Goal: Task Accomplishment & Management: Manage account settings

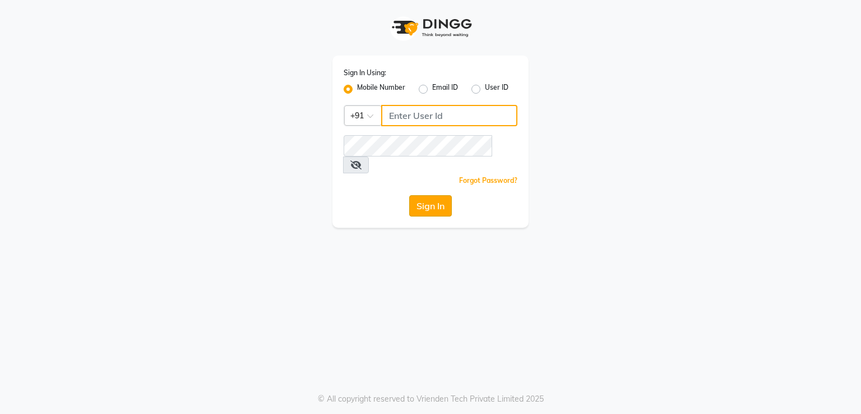
type input "8755998860"
click at [423, 195] on button "Sign In" at bounding box center [430, 205] width 43 height 21
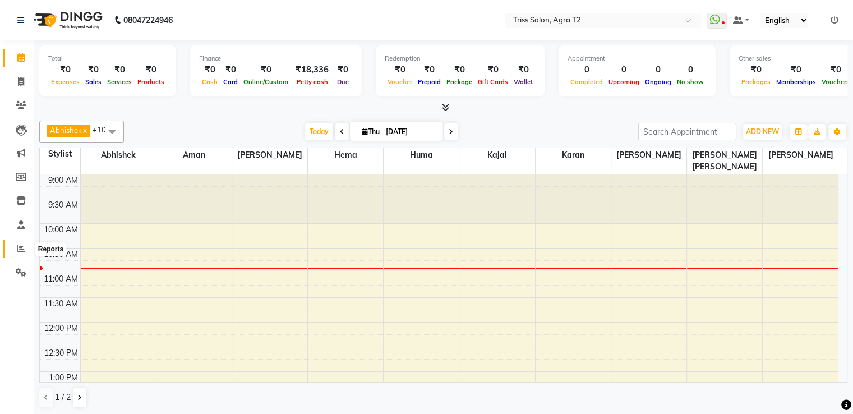
click at [13, 243] on span at bounding box center [21, 248] width 20 height 13
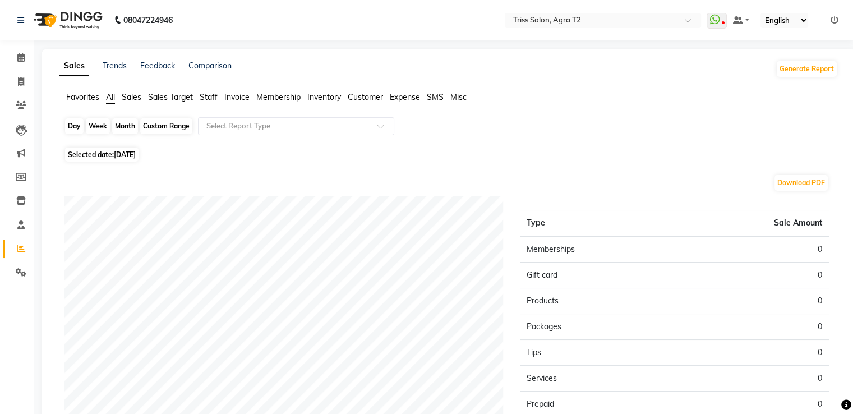
click at [74, 125] on div "Day" at bounding box center [74, 126] width 19 height 16
select select "9"
select select "2025"
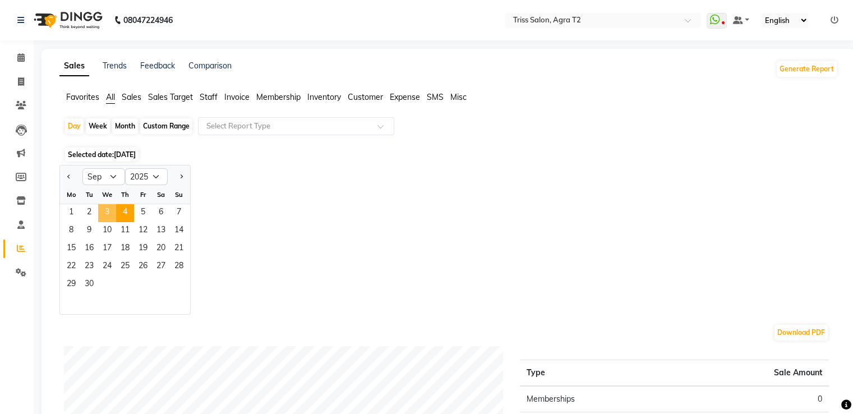
click at [106, 211] on span "3" at bounding box center [107, 213] width 18 height 18
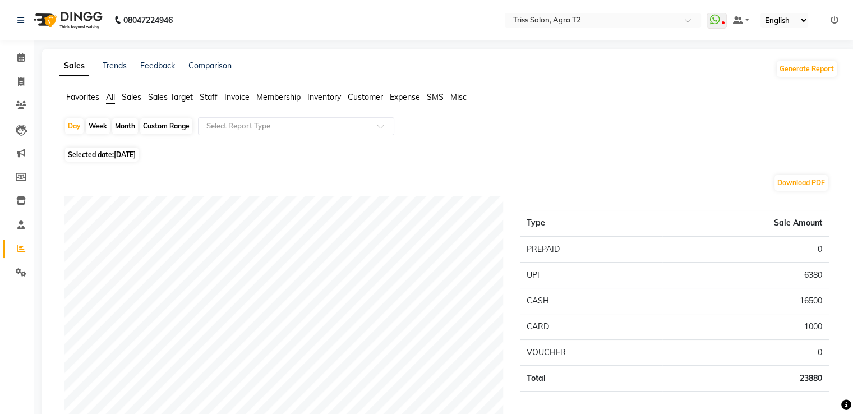
click at [214, 95] on span "Staff" at bounding box center [209, 97] width 18 height 10
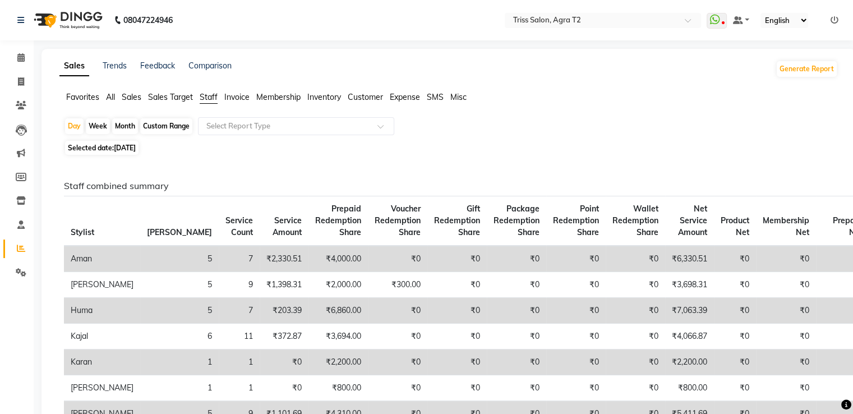
click at [311, 126] on input "text" at bounding box center [284, 126] width 161 height 11
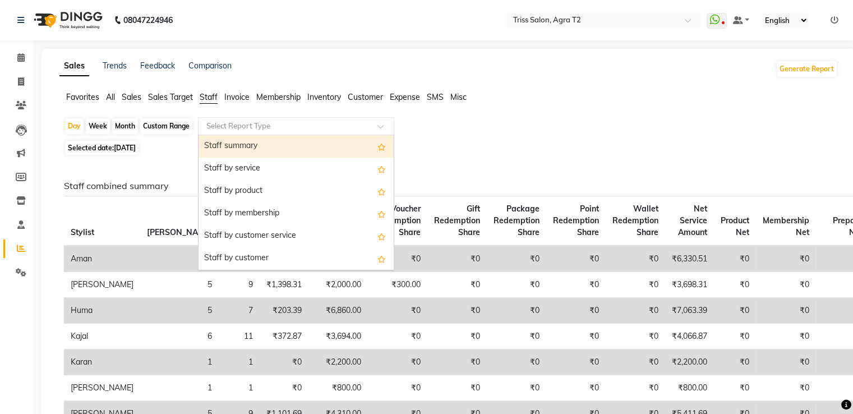
click at [282, 146] on div "Staff summary" at bounding box center [295, 146] width 195 height 22
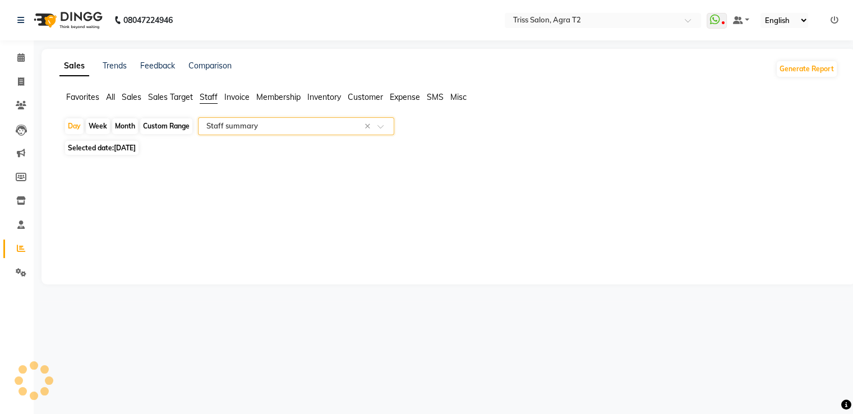
select select "full_report"
select select "csv"
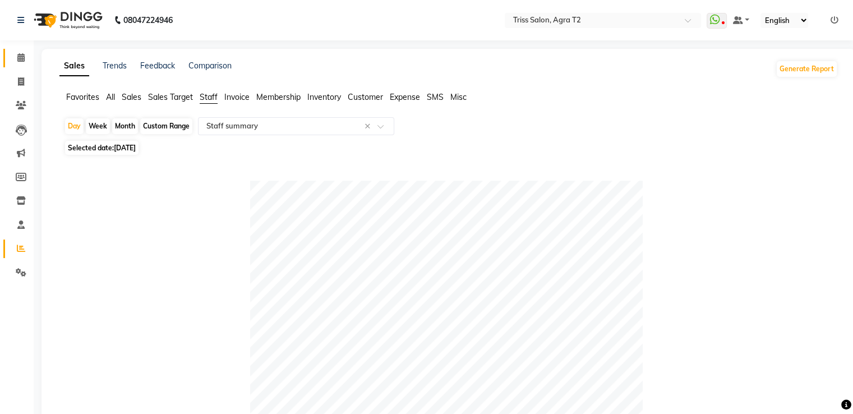
click at [10, 62] on link "Calendar" at bounding box center [16, 58] width 27 height 19
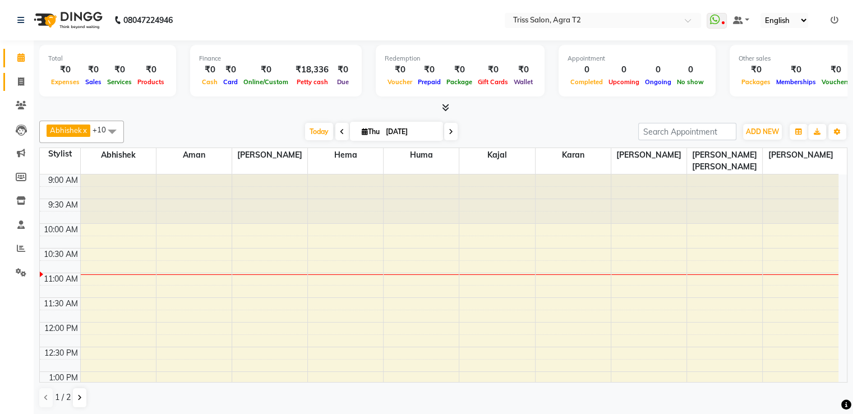
click at [18, 80] on icon at bounding box center [21, 81] width 6 height 8
select select "service"
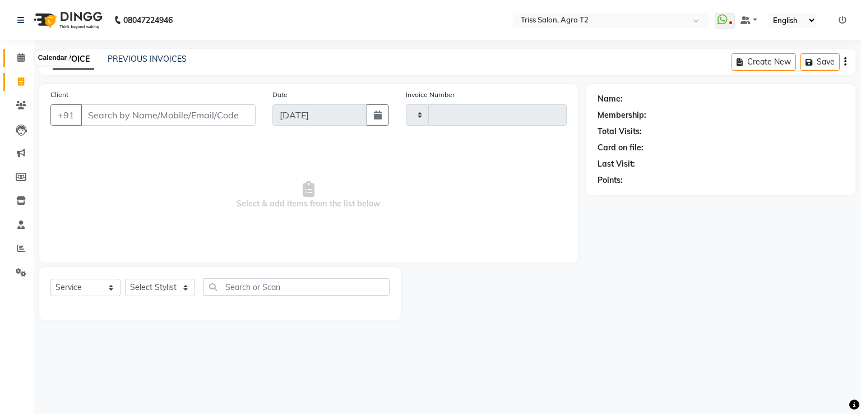
click at [16, 59] on span at bounding box center [21, 58] width 20 height 13
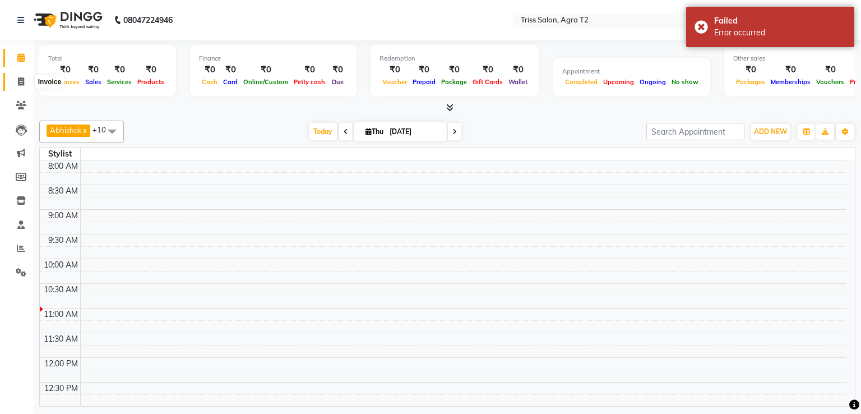
click at [22, 85] on icon at bounding box center [21, 81] width 6 height 8
select select "service"
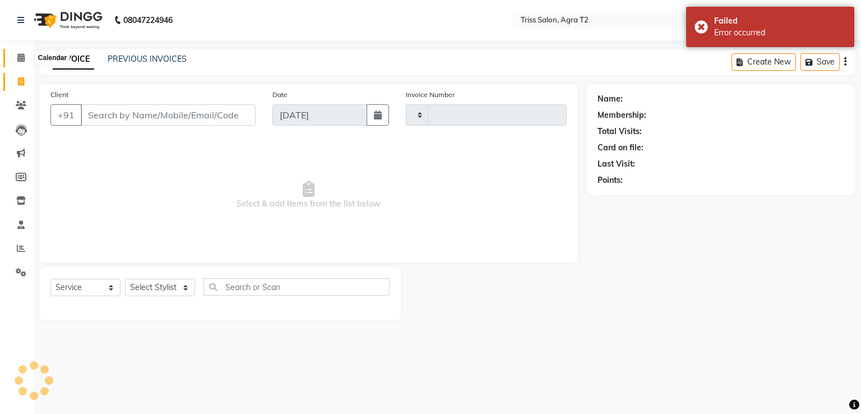
click at [22, 58] on icon at bounding box center [20, 57] width 7 height 8
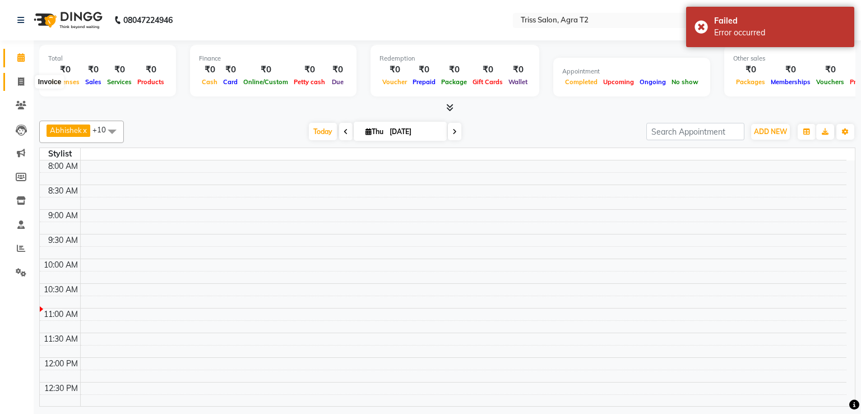
click at [22, 79] on icon at bounding box center [21, 81] width 6 height 8
select select "service"
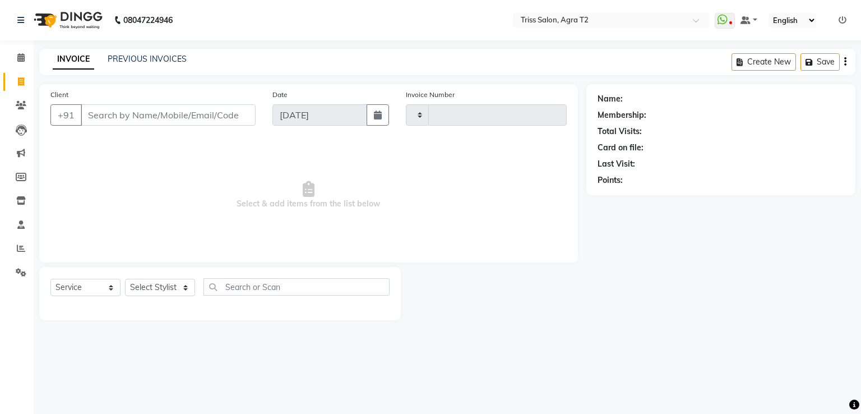
click at [632, 266] on div "Name: Membership: Total Visits: Card on file: Last Visit: Points:" at bounding box center [726, 202] width 278 height 236
click at [603, 249] on div "Name: Membership: Total Visits: Card on file: Last Visit: Points:" at bounding box center [726, 202] width 278 height 236
click at [24, 78] on icon at bounding box center [21, 81] width 6 height 8
select select "service"
click at [18, 58] on icon at bounding box center [20, 57] width 7 height 8
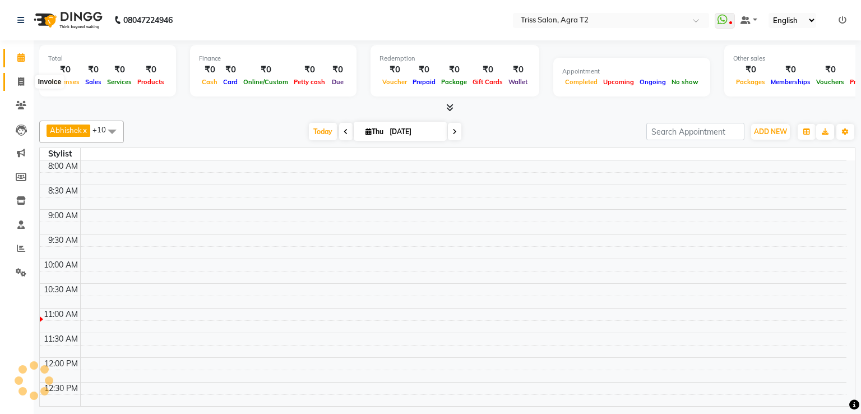
click at [22, 76] on span at bounding box center [21, 82] width 20 height 13
select select "service"
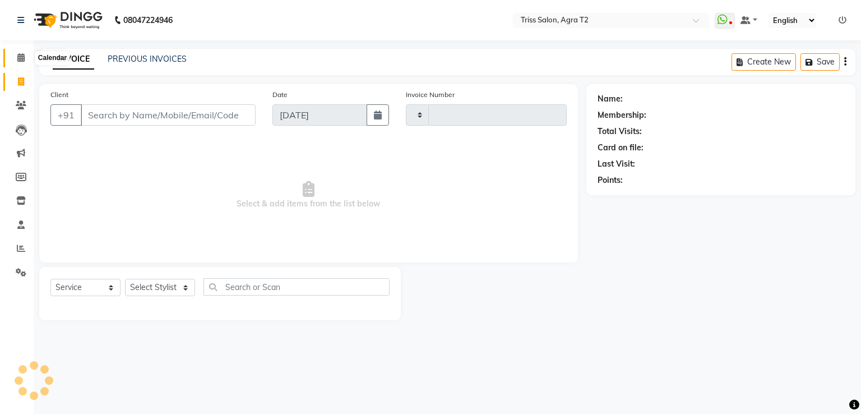
click at [22, 57] on icon at bounding box center [20, 57] width 7 height 8
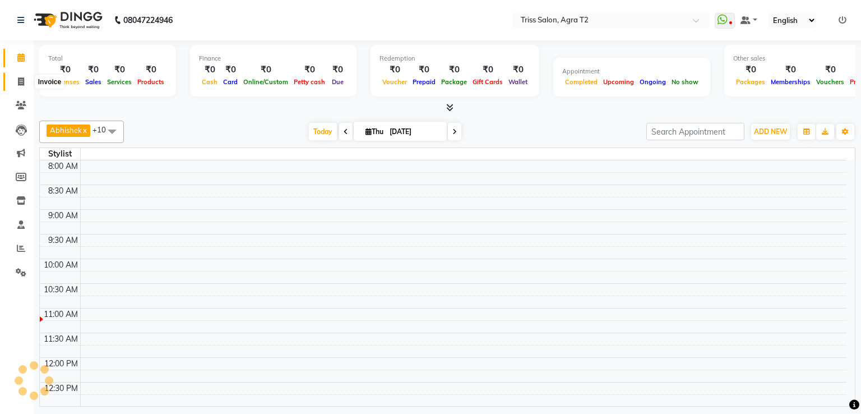
click at [22, 76] on span at bounding box center [21, 82] width 20 height 13
select select "service"
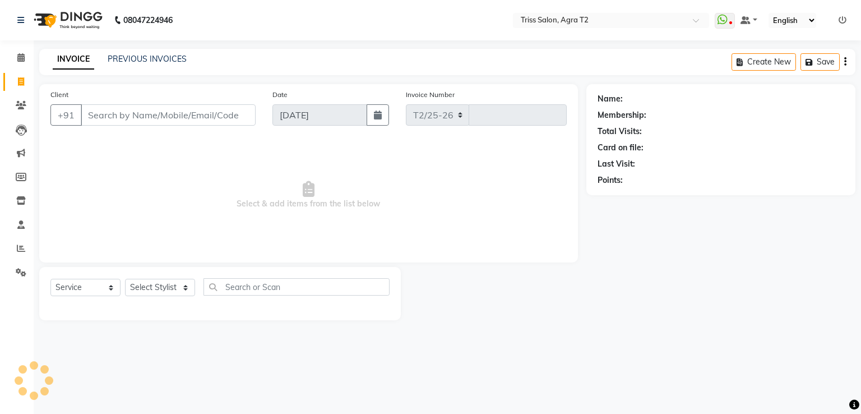
select select "4301"
type input "2254"
click at [154, 287] on select "Select Stylist" at bounding box center [160, 287] width 70 height 17
select select "61633"
click at [125, 279] on select "Select Stylist [PERSON_NAME] [PERSON_NAME] Huma Kajal Karan [PERSON_NAME] [PERS…" at bounding box center [164, 287] width 78 height 17
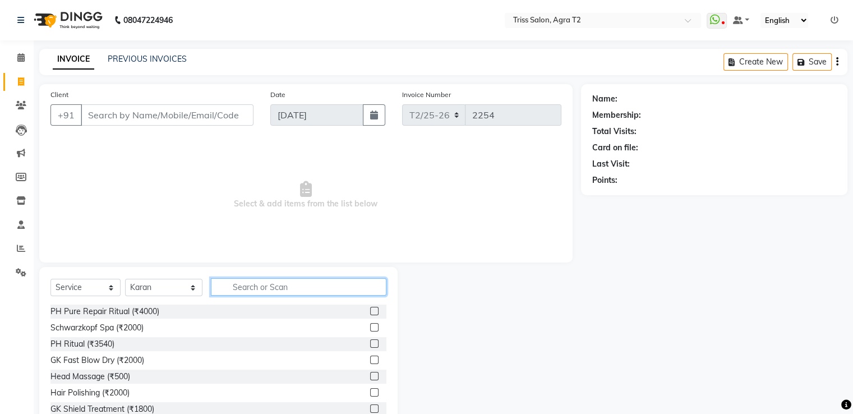
click at [224, 287] on input "text" at bounding box center [298, 286] width 175 height 17
click at [23, 81] on icon at bounding box center [21, 81] width 6 height 8
click at [241, 285] on input "text" at bounding box center [298, 286] width 175 height 17
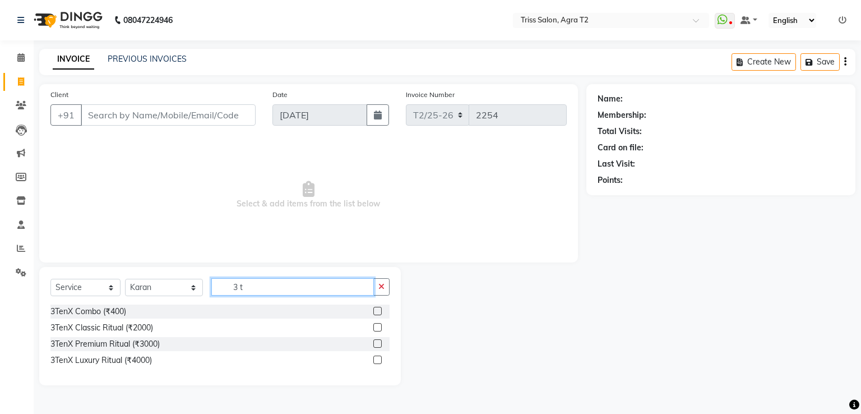
type input "3 t"
click at [379, 313] on label at bounding box center [377, 311] width 8 height 8
click at [379, 313] on input "checkbox" at bounding box center [376, 311] width 7 height 7
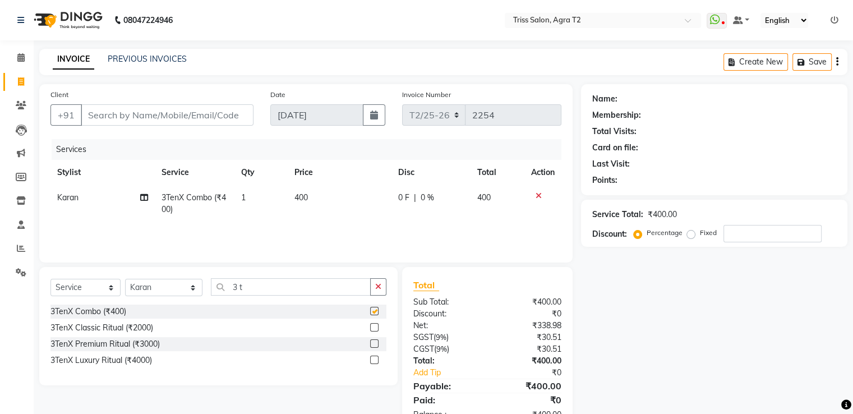
checkbox input "false"
click at [318, 288] on input "3 t" at bounding box center [290, 286] width 159 height 17
type input "3"
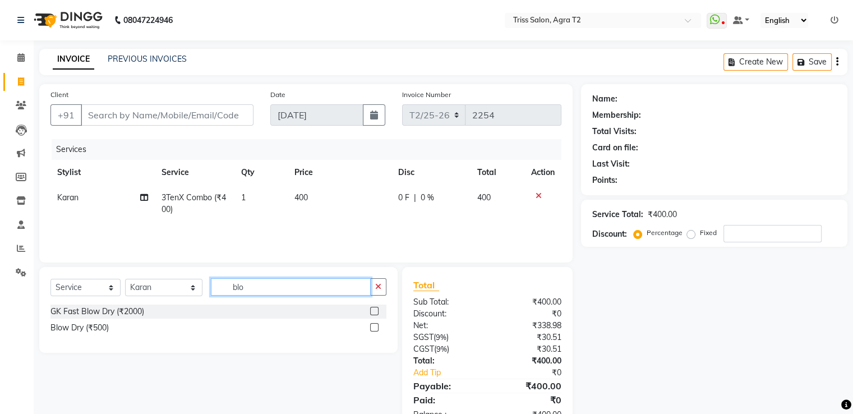
type input "blo"
click at [371, 324] on label at bounding box center [374, 327] width 8 height 8
click at [371, 324] on input "checkbox" at bounding box center [373, 327] width 7 height 7
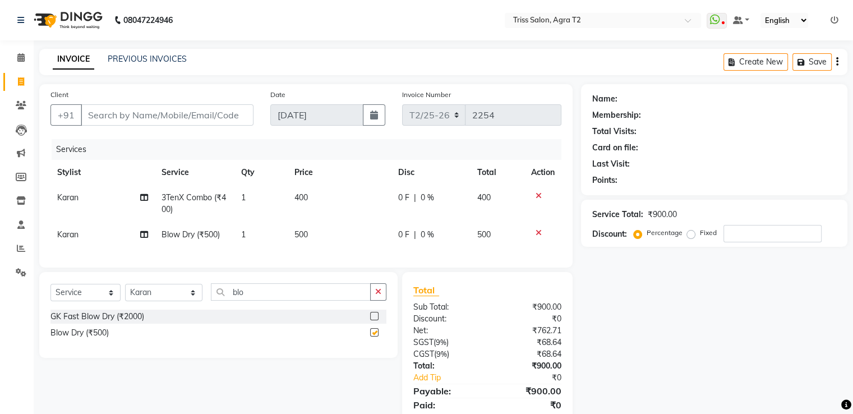
checkbox input "false"
click at [200, 113] on input "Client" at bounding box center [167, 114] width 173 height 21
type input "9"
type input "0"
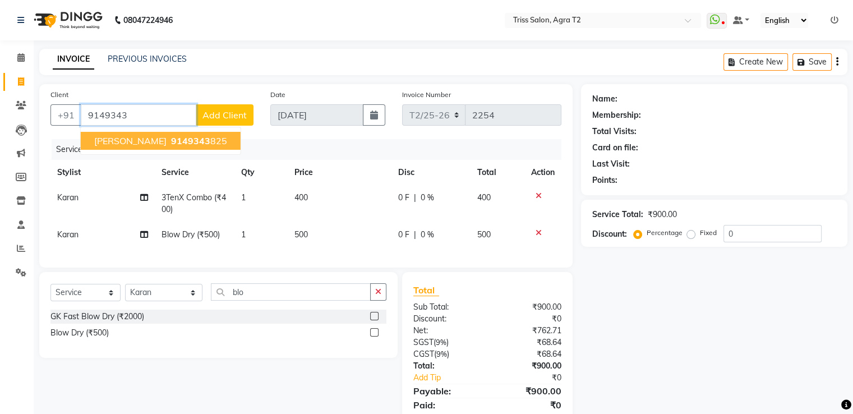
click at [183, 142] on button "[PERSON_NAME] 9149343 825" at bounding box center [161, 141] width 160 height 18
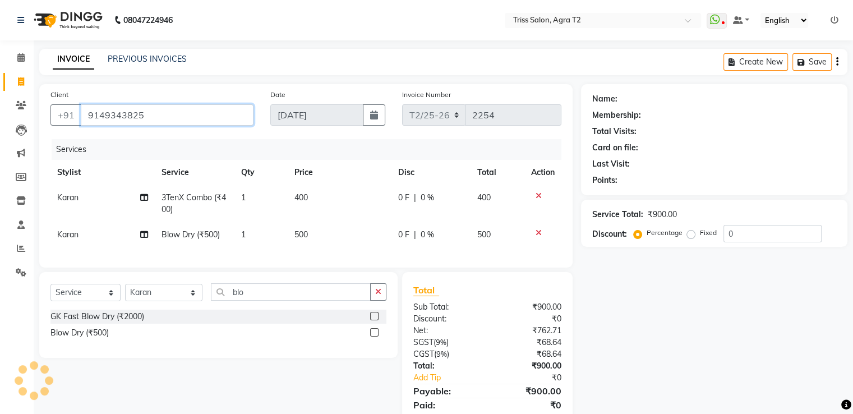
type input "9149343825"
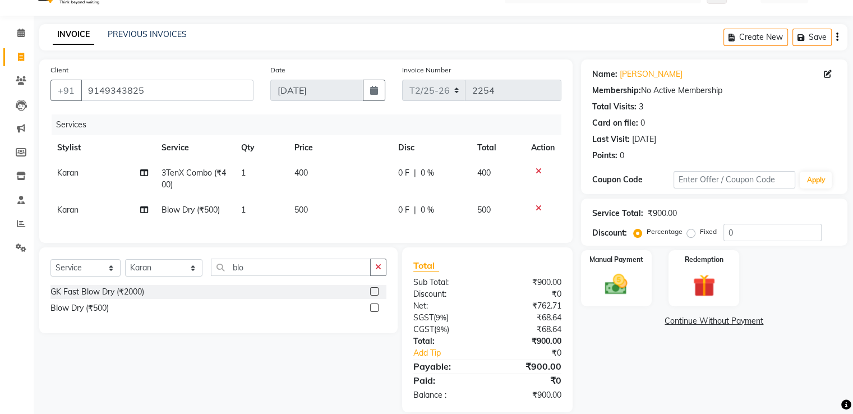
scroll to position [49, 0]
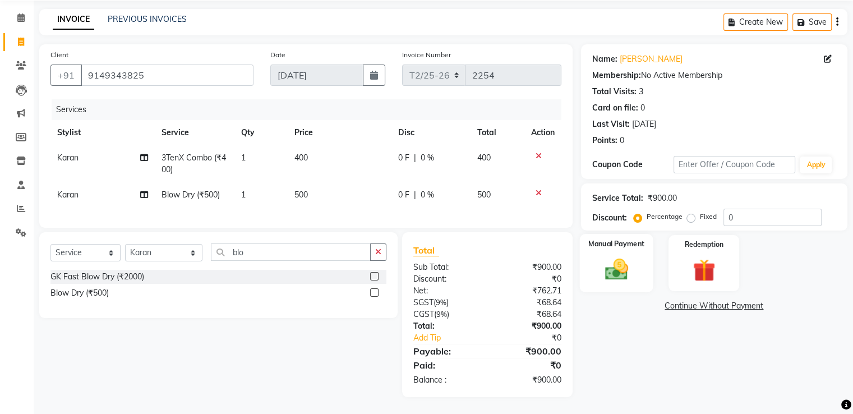
click at [632, 265] on img at bounding box center [616, 269] width 38 height 27
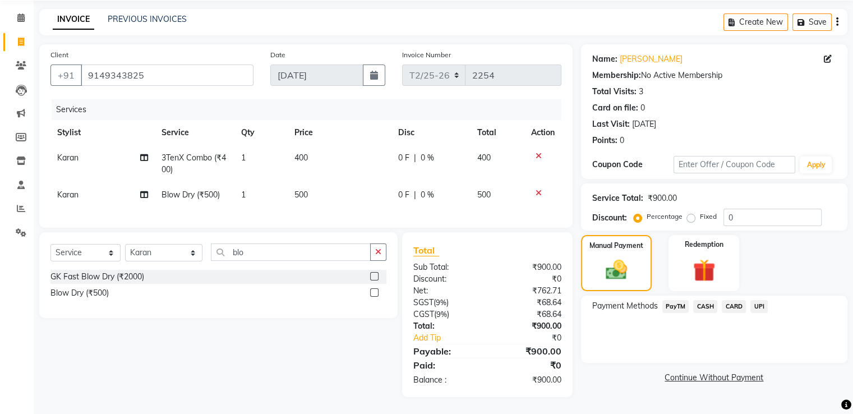
click at [758, 300] on span "UPI" at bounding box center [758, 306] width 17 height 13
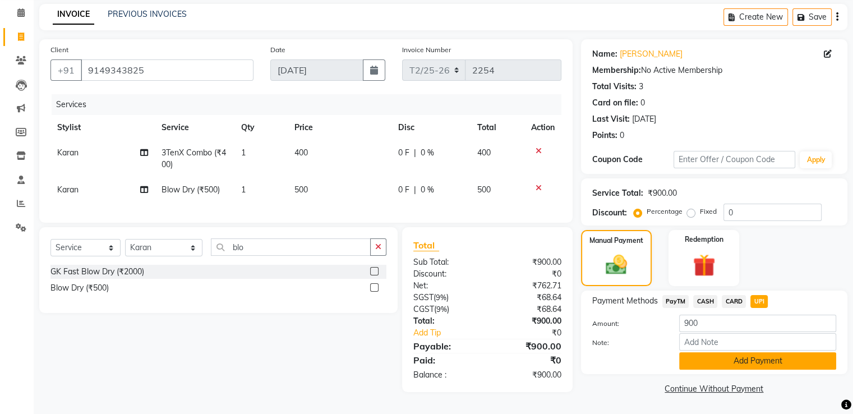
click at [758, 361] on button "Add Payment" at bounding box center [757, 360] width 157 height 17
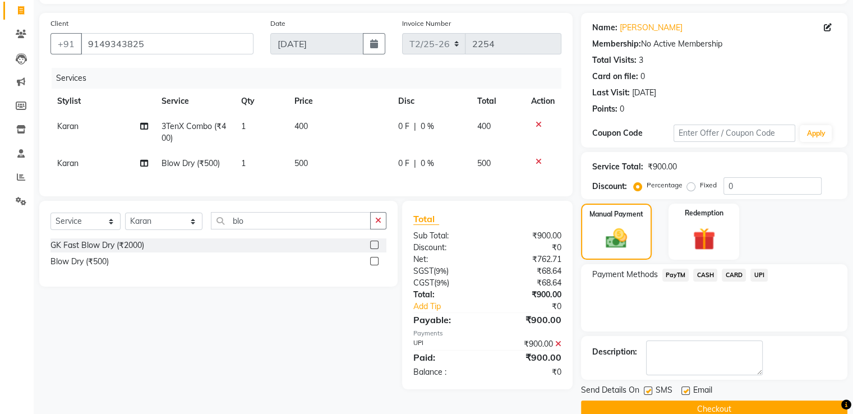
scroll to position [91, 0]
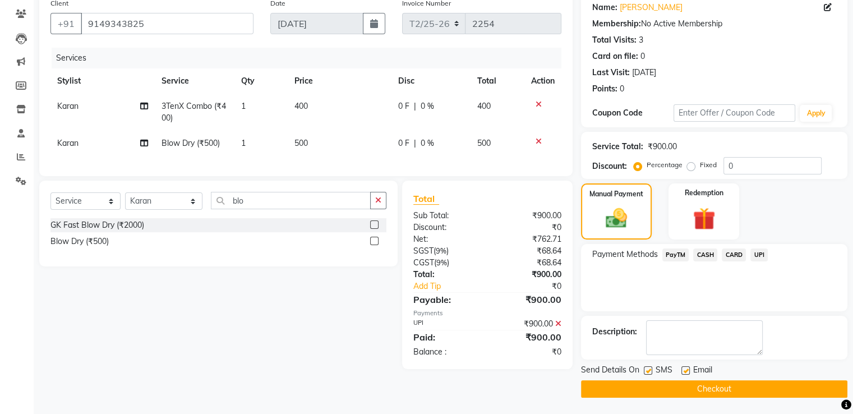
click at [737, 385] on button "Checkout" at bounding box center [714, 388] width 266 height 17
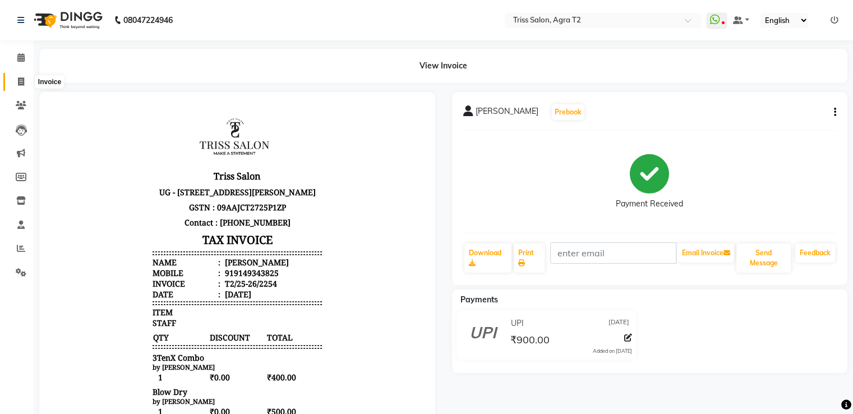
click at [22, 82] on icon at bounding box center [21, 81] width 6 height 8
select select "service"
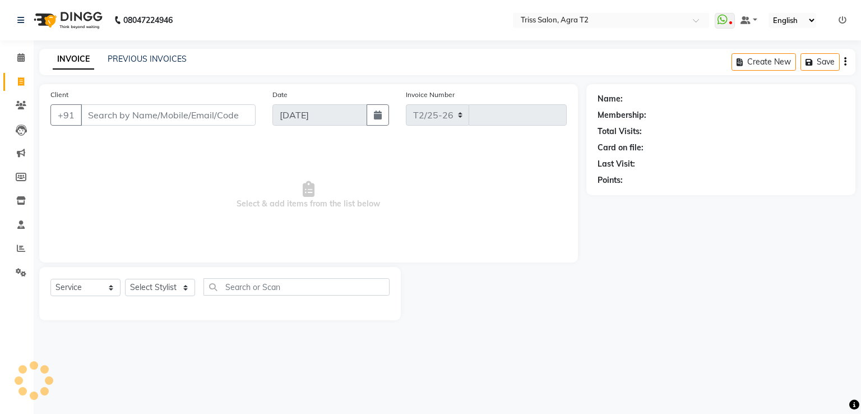
select select "4301"
type input "2255"
click at [163, 289] on select "Select Stylist [PERSON_NAME] [PERSON_NAME] Huma Kajal Karan [PERSON_NAME] [PERS…" at bounding box center [164, 287] width 78 height 17
select select "49344"
click at [125, 279] on select "Select Stylist [PERSON_NAME] [PERSON_NAME] Huma Kajal Karan [PERSON_NAME] [PERS…" at bounding box center [164, 287] width 78 height 17
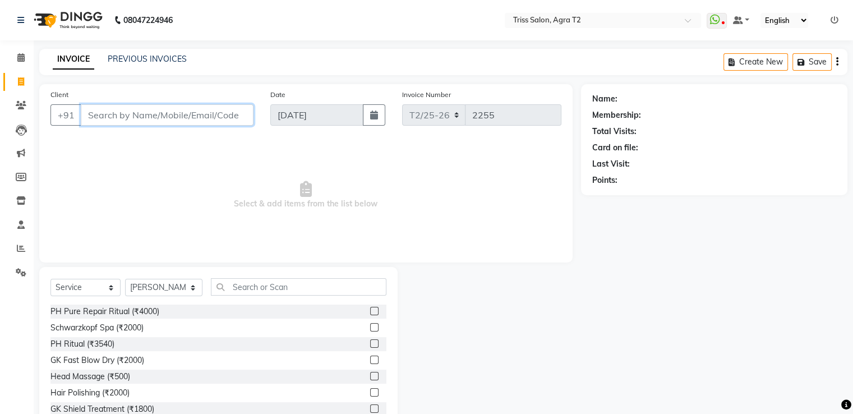
click at [220, 116] on input "Client" at bounding box center [167, 114] width 173 height 21
type input "9140694828"
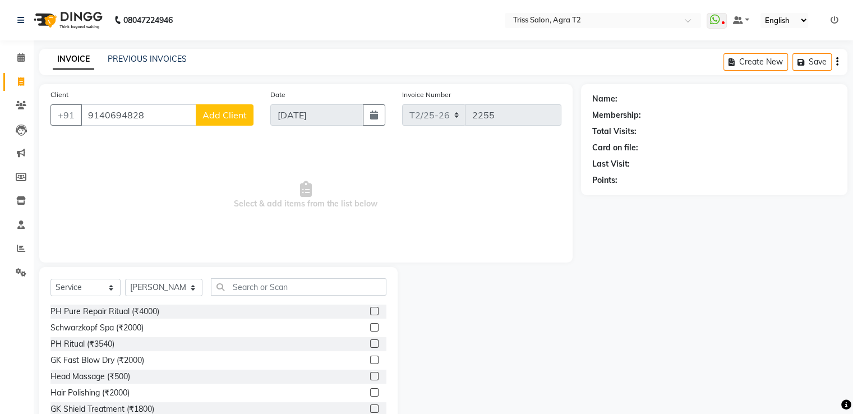
click at [244, 121] on button "Add Client" at bounding box center [225, 114] width 58 height 21
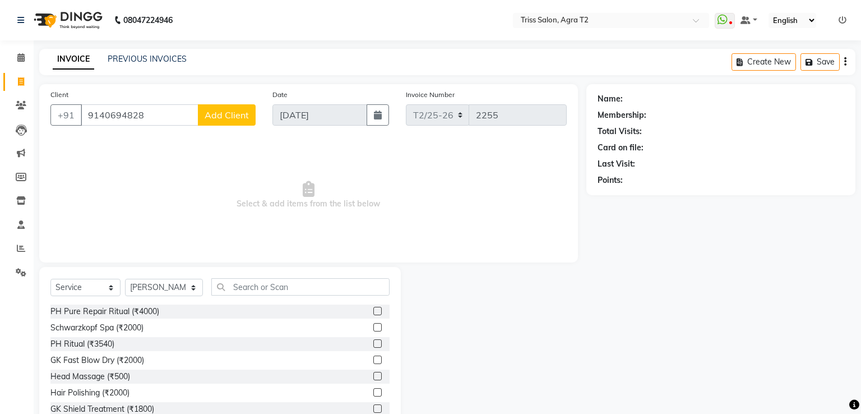
select select "38"
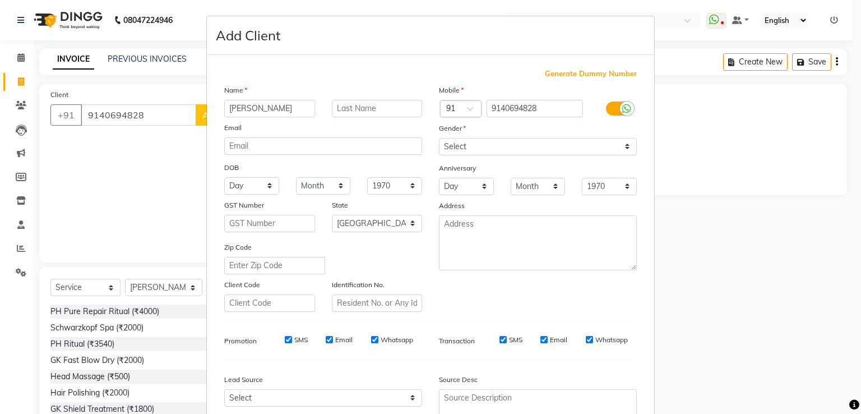
type input "[PERSON_NAME]"
click at [556, 142] on select "Select [DEMOGRAPHIC_DATA] [DEMOGRAPHIC_DATA] Other Prefer Not To Say" at bounding box center [538, 146] width 198 height 17
select select "[DEMOGRAPHIC_DATA]"
click at [439, 138] on select "Select [DEMOGRAPHIC_DATA] [DEMOGRAPHIC_DATA] Other Prefer Not To Say" at bounding box center [538, 146] width 198 height 17
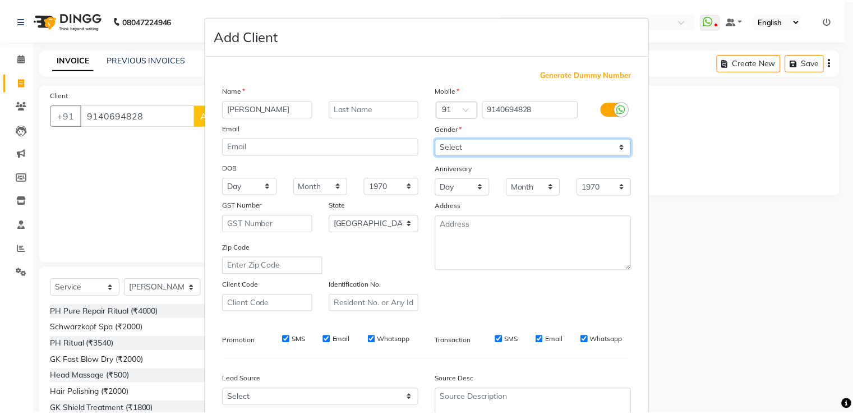
scroll to position [109, 0]
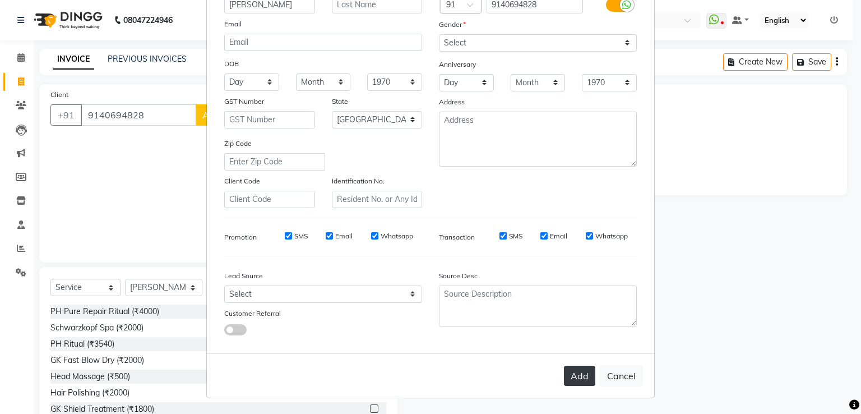
click at [575, 384] on button "Add" at bounding box center [579, 376] width 31 height 20
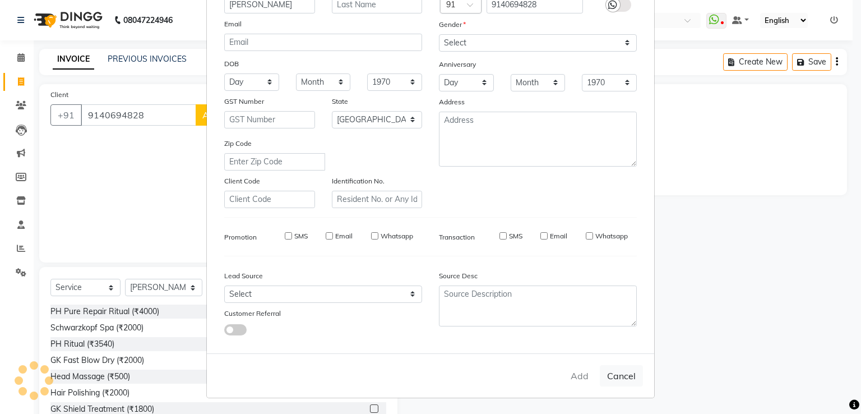
select select
select select "null"
select select
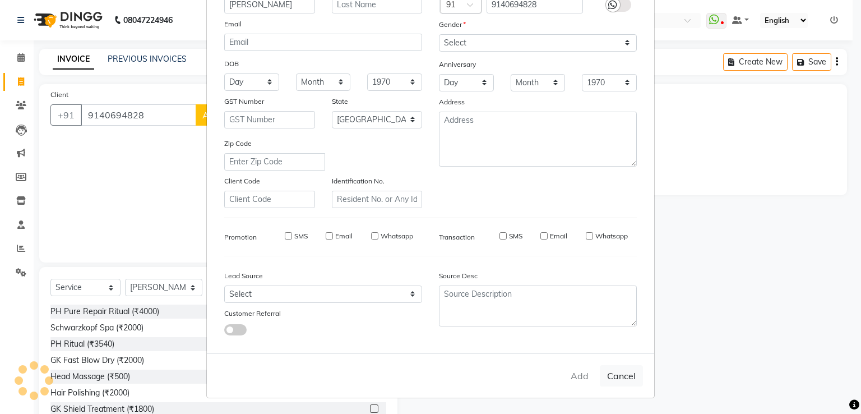
select select
checkbox input "false"
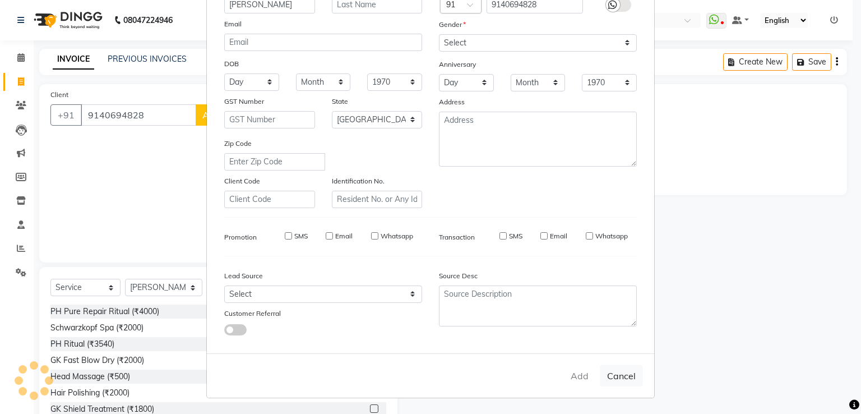
checkbox input "false"
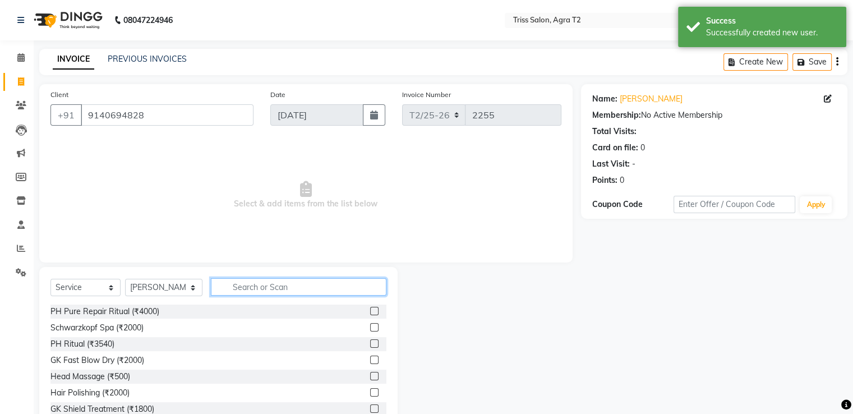
click at [327, 287] on input "text" at bounding box center [298, 286] width 175 height 17
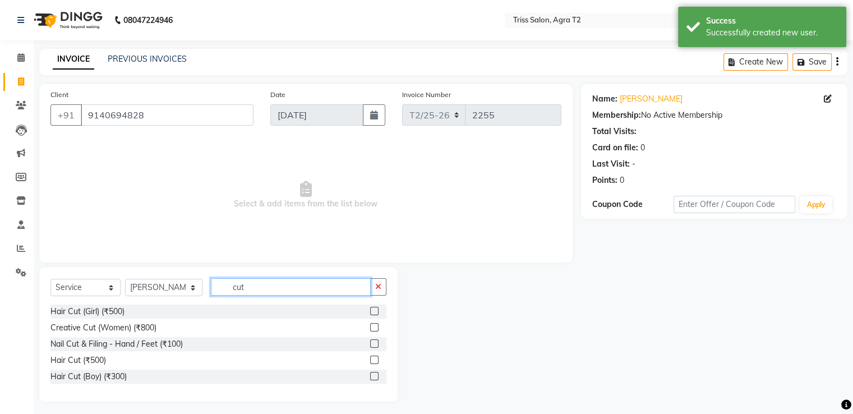
type input "cut"
click at [377, 358] on label at bounding box center [374, 359] width 8 height 8
click at [377, 358] on input "checkbox" at bounding box center [373, 360] width 7 height 7
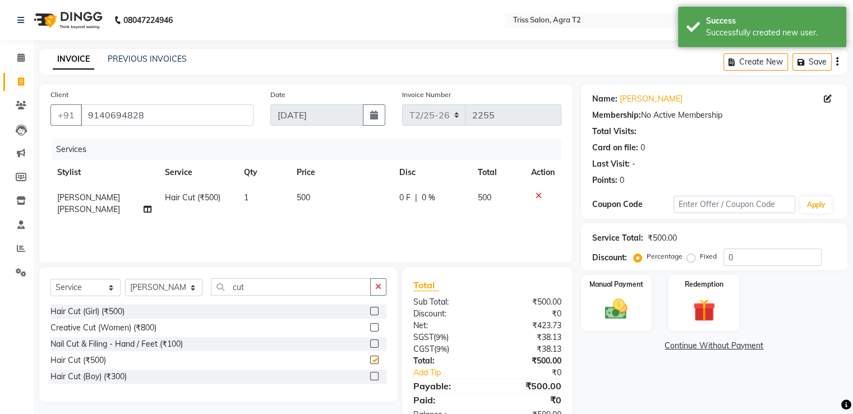
scroll to position [0, 0]
checkbox input "false"
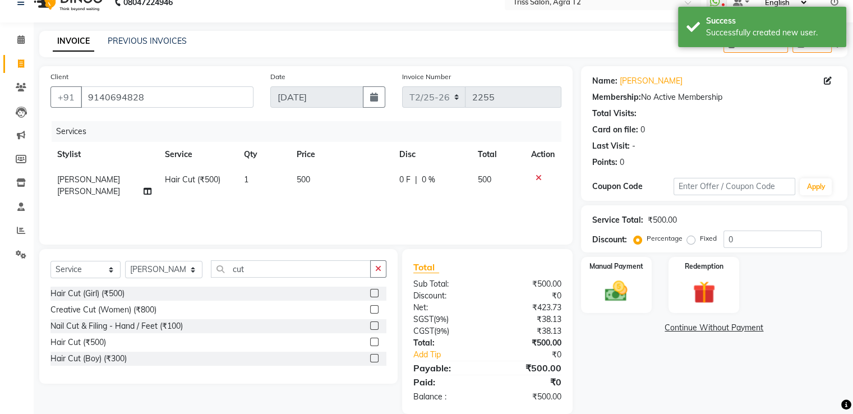
scroll to position [35, 0]
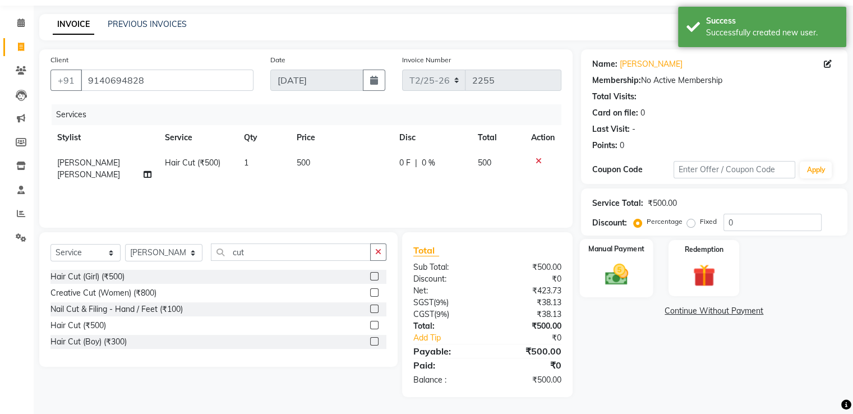
click at [642, 267] on div "Manual Payment" at bounding box center [615, 268] width 73 height 58
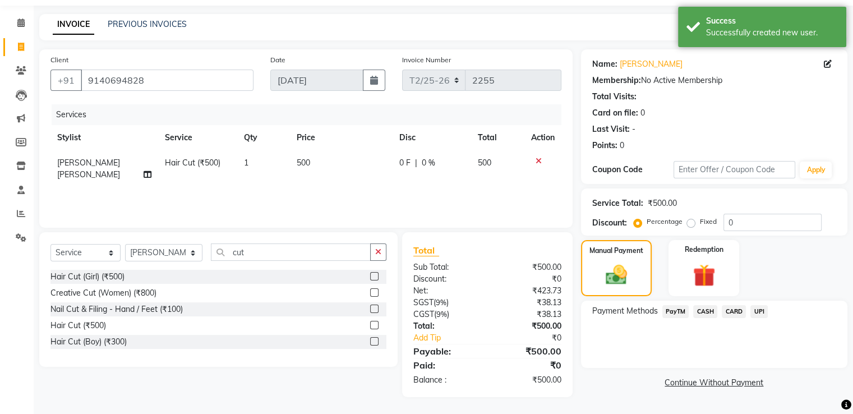
click at [759, 314] on span "UPI" at bounding box center [758, 311] width 17 height 13
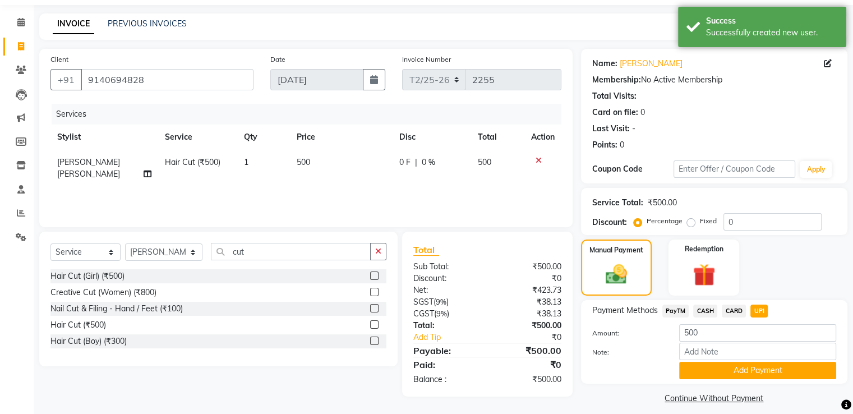
click at [753, 367] on button "Add Payment" at bounding box center [757, 370] width 157 height 17
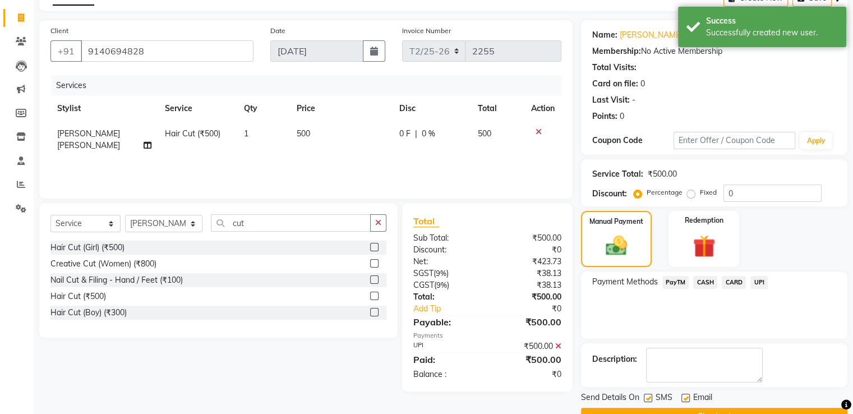
scroll to position [91, 0]
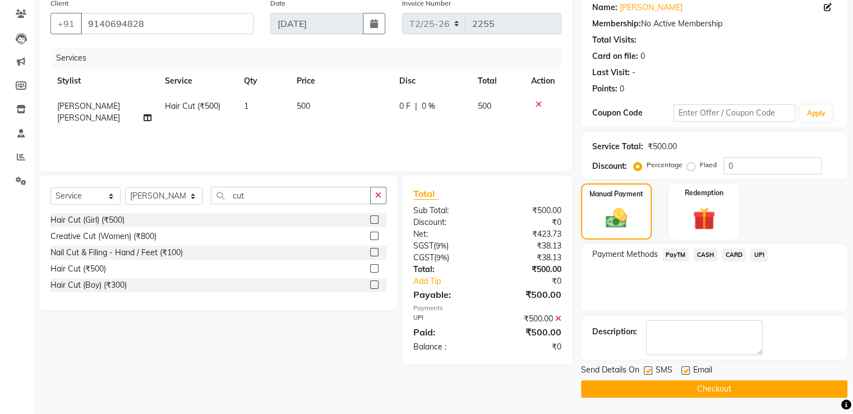
click at [750, 389] on button "Checkout" at bounding box center [714, 388] width 266 height 17
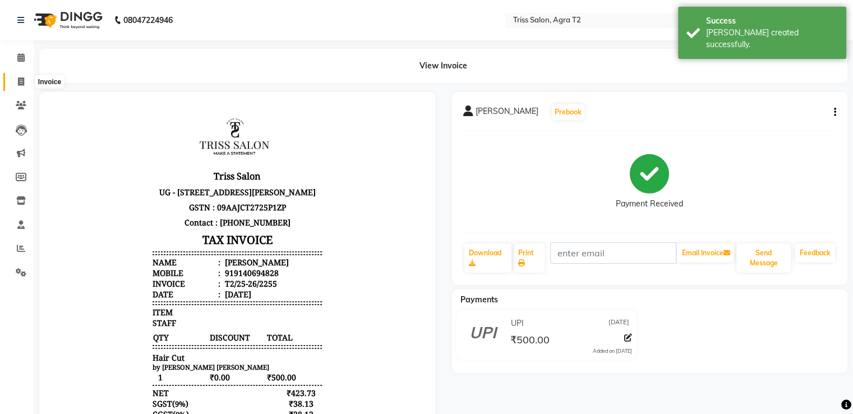
click at [25, 85] on span at bounding box center [21, 82] width 20 height 13
select select "service"
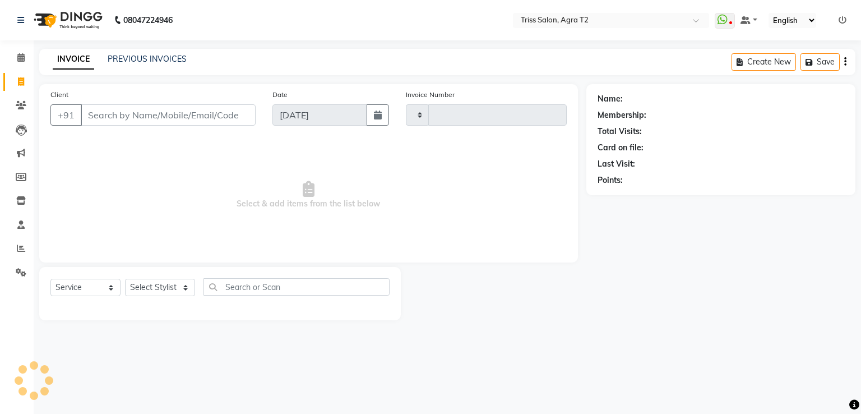
type input "2256"
select select "4301"
click at [611, 353] on div "08047224946 Select Location × Triss Salon, Agra T2 WhatsApp Status ✕ Status: Di…" at bounding box center [430, 207] width 861 height 414
click at [26, 60] on span at bounding box center [21, 58] width 20 height 13
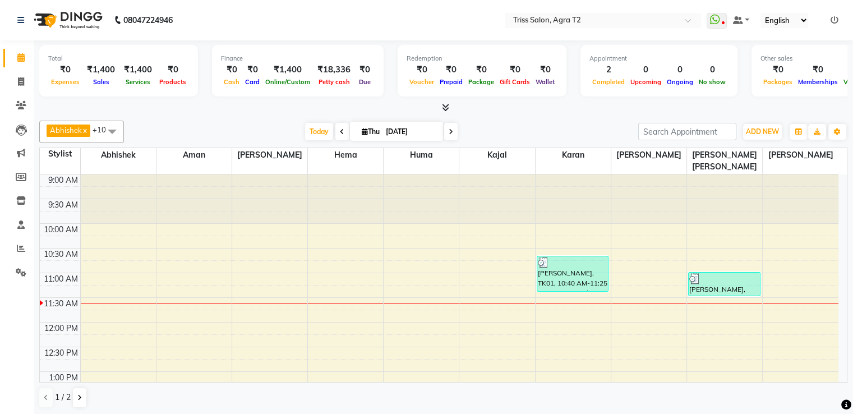
click at [442, 106] on icon at bounding box center [445, 107] width 7 height 8
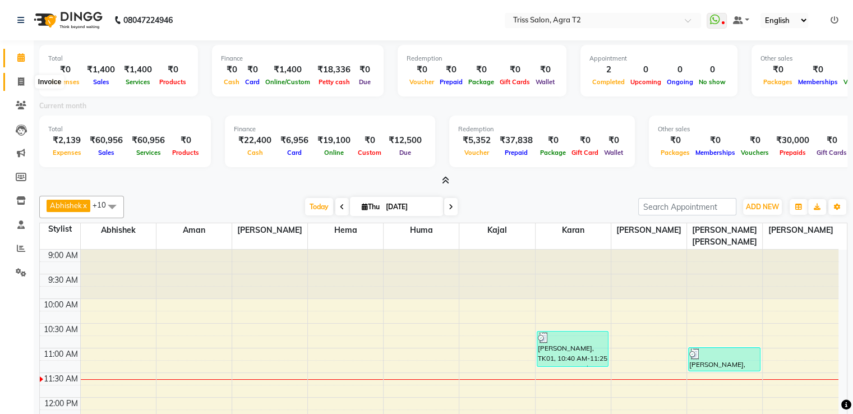
click at [18, 79] on icon at bounding box center [21, 81] width 6 height 8
select select "service"
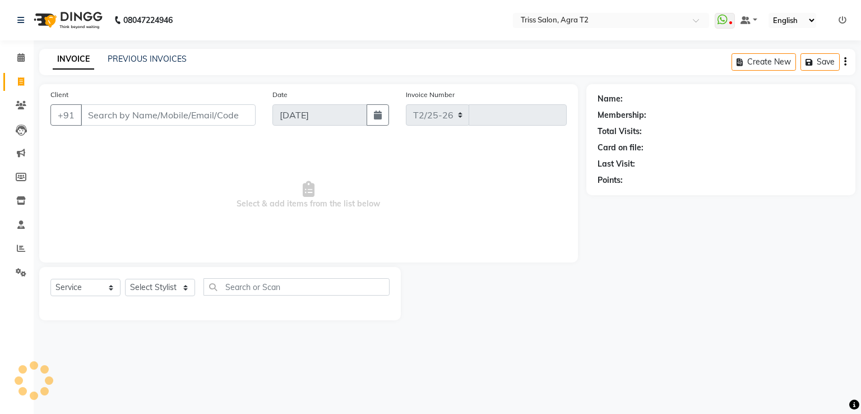
select select "4301"
type input "2256"
click at [23, 59] on icon at bounding box center [20, 57] width 7 height 8
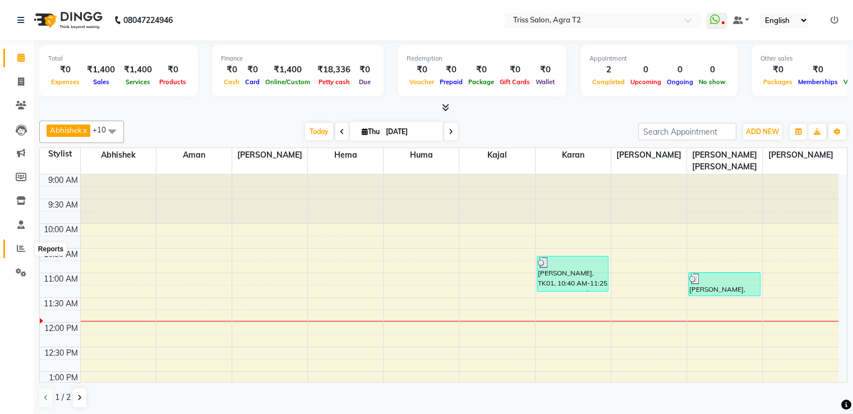
click at [18, 248] on icon at bounding box center [21, 248] width 8 height 8
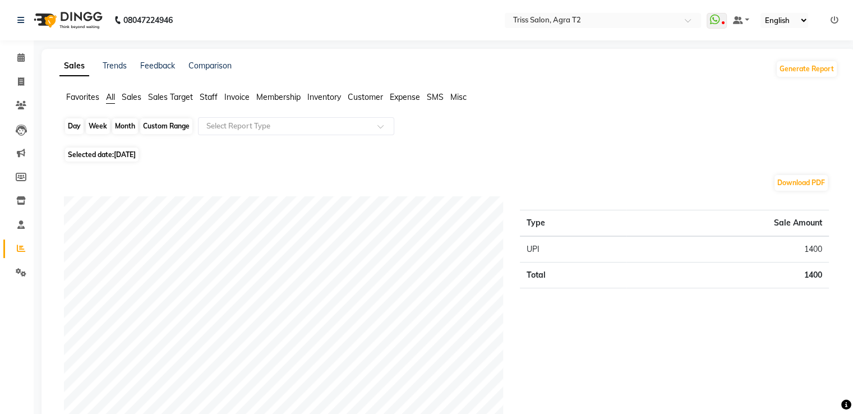
click at [75, 122] on div "Day" at bounding box center [74, 126] width 19 height 16
select select "9"
select select "2025"
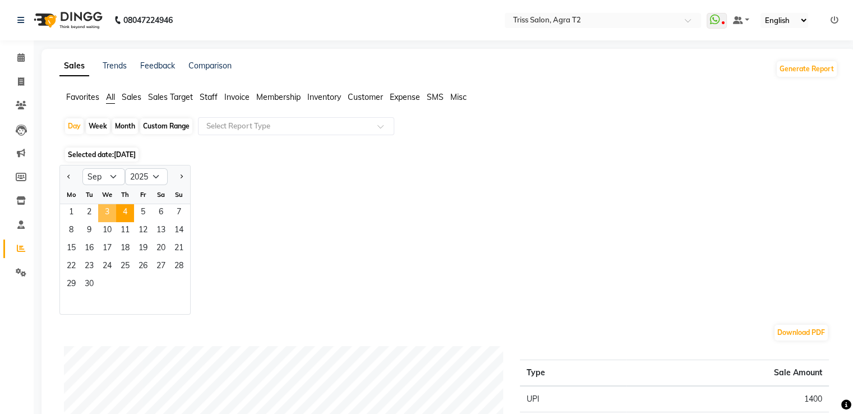
click at [103, 211] on span "3" at bounding box center [107, 213] width 18 height 18
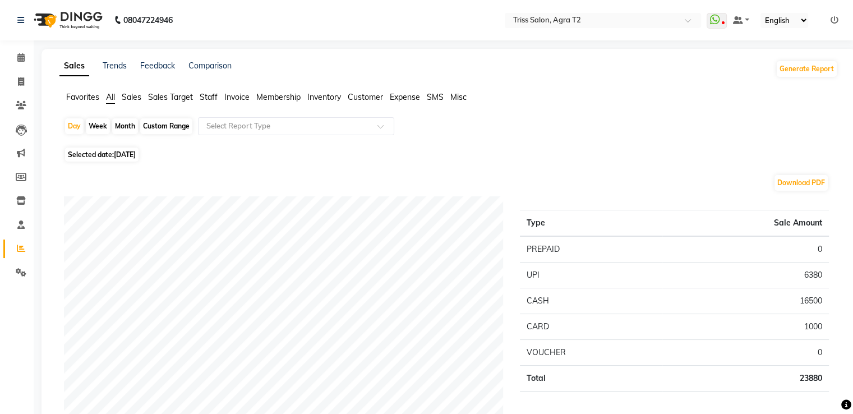
click at [206, 101] on span "Staff" at bounding box center [209, 97] width 18 height 10
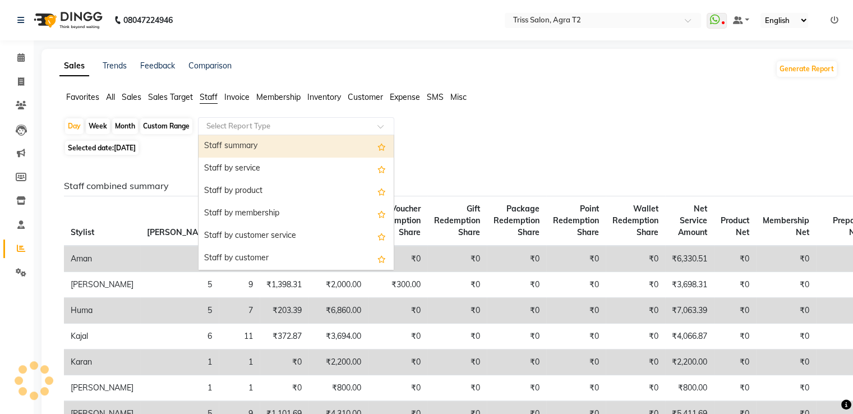
click at [222, 127] on input "text" at bounding box center [284, 126] width 161 height 11
click at [228, 137] on div "Staff summary" at bounding box center [295, 146] width 195 height 22
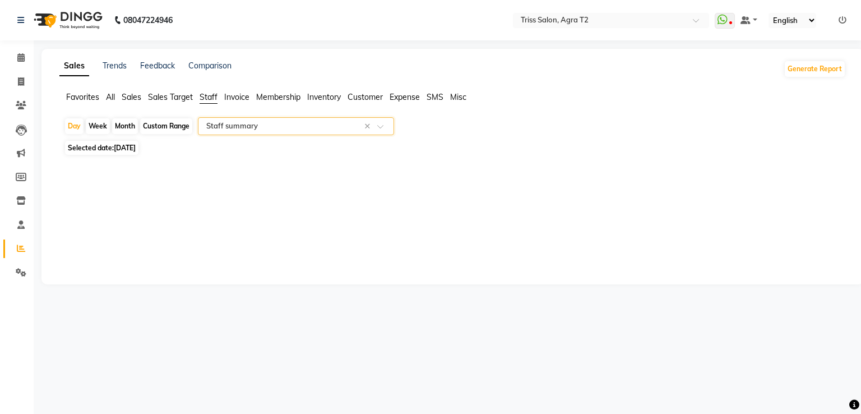
select select "full_report"
select select "csv"
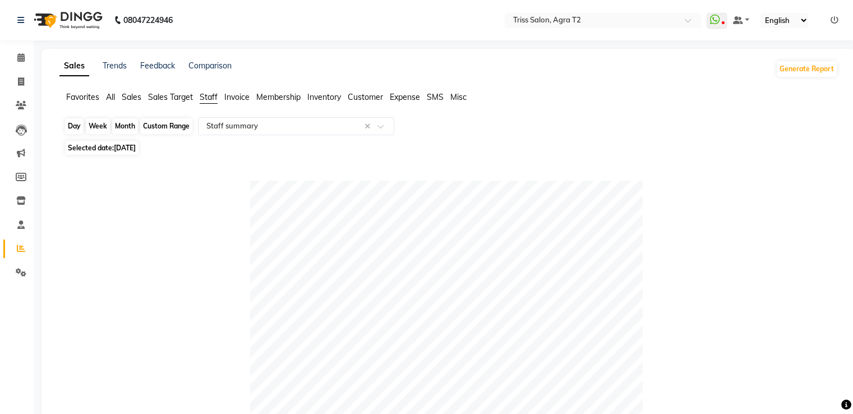
click at [76, 124] on div "Day" at bounding box center [74, 126] width 19 height 16
select select "9"
select select "2025"
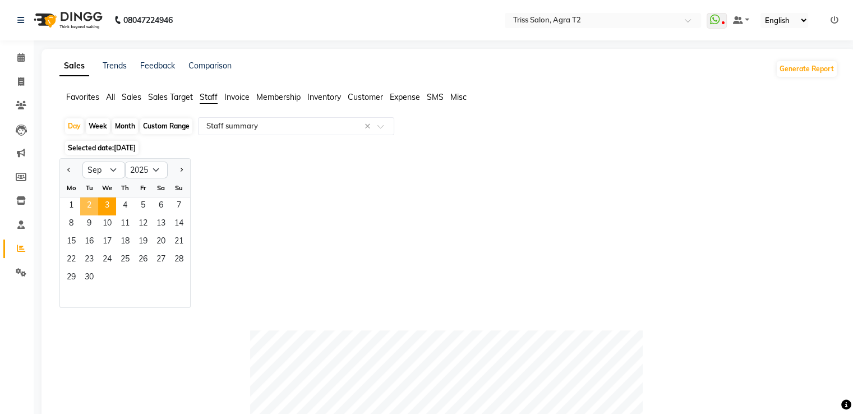
click at [91, 210] on span "2" at bounding box center [89, 206] width 18 height 18
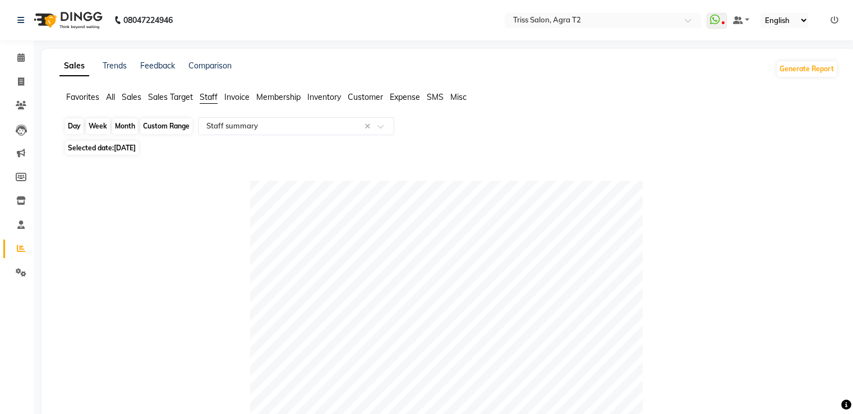
click at [76, 124] on div "Day" at bounding box center [74, 126] width 19 height 16
select select "9"
select select "2025"
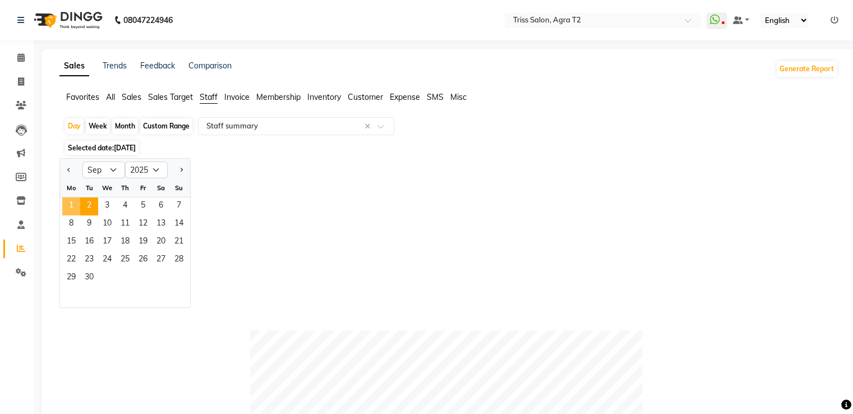
click at [76, 205] on span "1" at bounding box center [71, 206] width 18 height 18
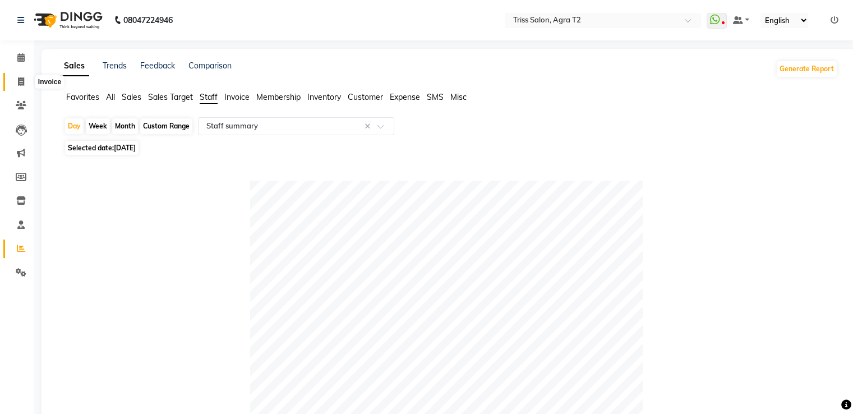
click at [16, 77] on span at bounding box center [21, 82] width 20 height 13
select select "service"
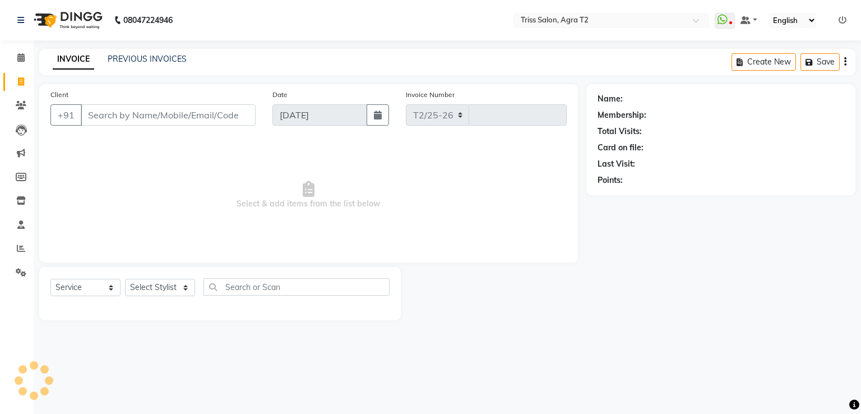
select select "4301"
type input "2256"
click at [19, 59] on icon at bounding box center [20, 57] width 7 height 8
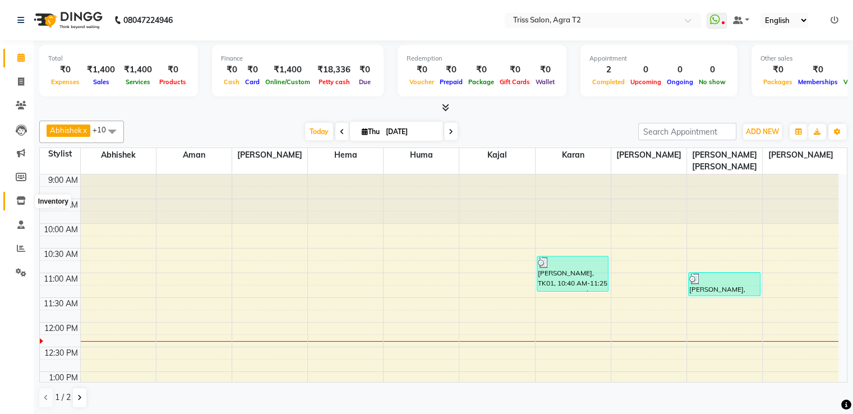
click at [25, 199] on icon at bounding box center [21, 200] width 10 height 8
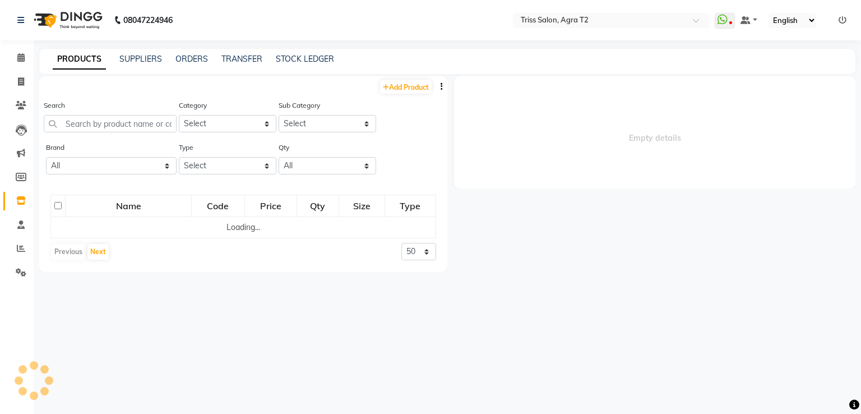
select select
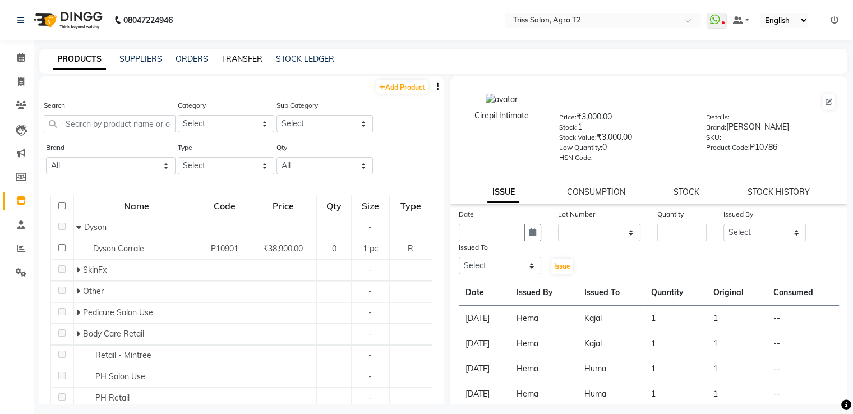
click at [246, 57] on link "TRANSFER" at bounding box center [241, 59] width 41 height 10
select select "sender"
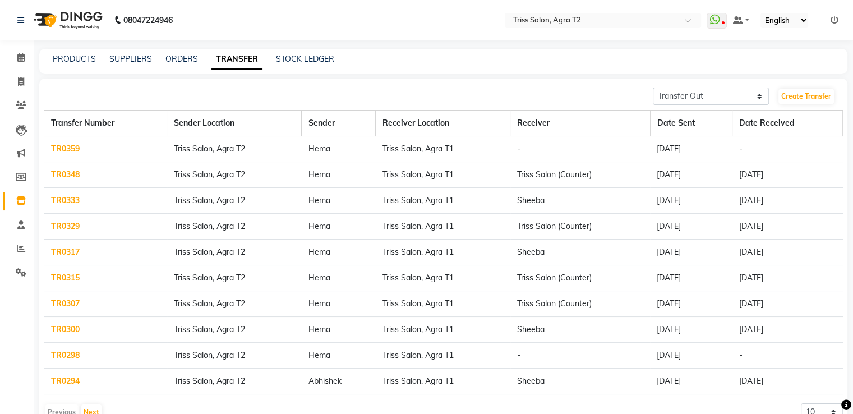
click at [70, 148] on link "TR0359" at bounding box center [65, 149] width 29 height 10
click at [675, 93] on select "Transfer In Transfer Out" at bounding box center [711, 95] width 117 height 17
select select "receiving"
click at [653, 87] on select "Transfer In Transfer Out" at bounding box center [711, 95] width 117 height 17
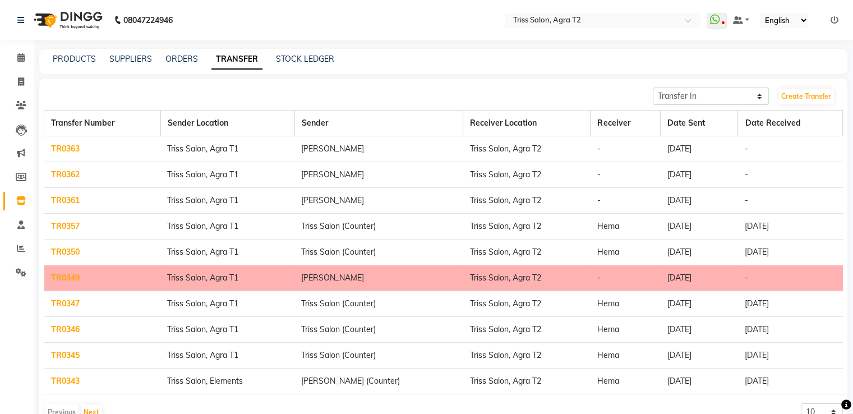
click at [63, 199] on link "TR0361" at bounding box center [65, 200] width 29 height 10
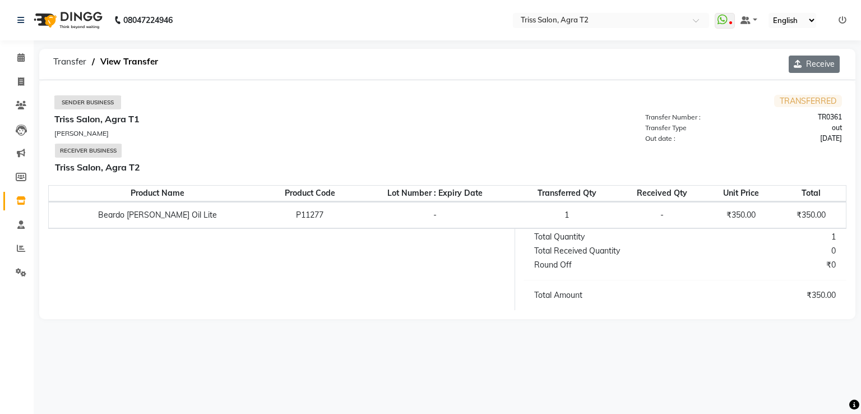
click at [802, 66] on icon "button" at bounding box center [800, 64] width 12 height 8
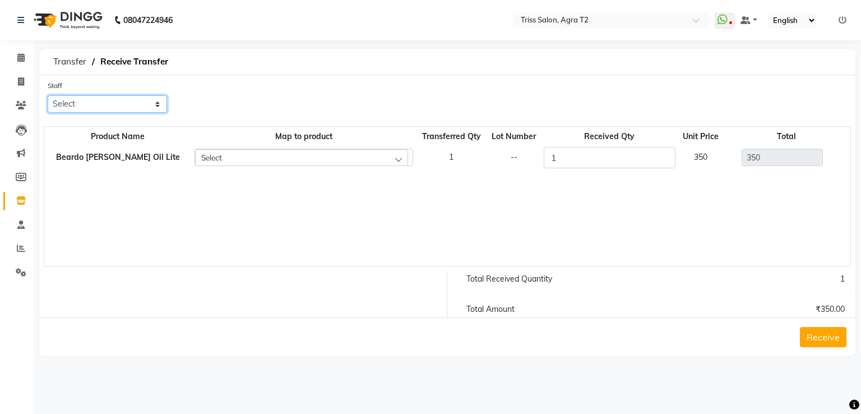
click at [74, 105] on select "Select [PERSON_NAME] [PERSON_NAME] Huma Kajal Karan [PERSON_NAME] [PERSON_NAME]…" at bounding box center [107, 103] width 119 height 17
select select "14770"
click at [48, 96] on select "Select [PERSON_NAME] [PERSON_NAME] Huma Kajal Karan [PERSON_NAME] [PERSON_NAME]…" at bounding box center [107, 103] width 119 height 17
click at [822, 335] on button "Receive" at bounding box center [823, 337] width 47 height 20
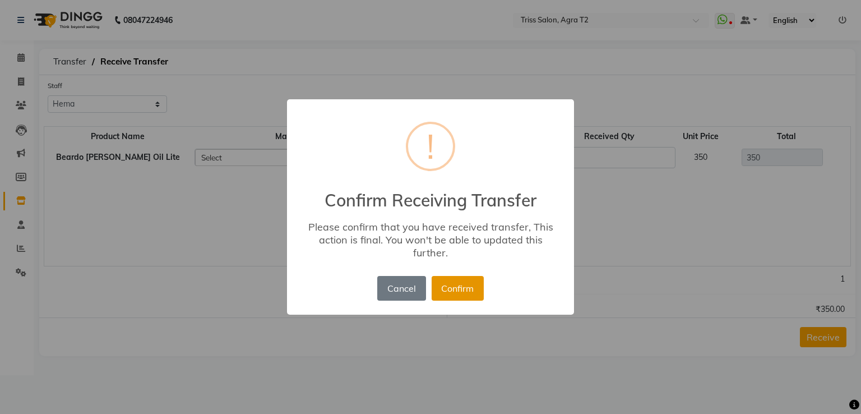
click at [444, 288] on button "Confirm" at bounding box center [458, 288] width 52 height 25
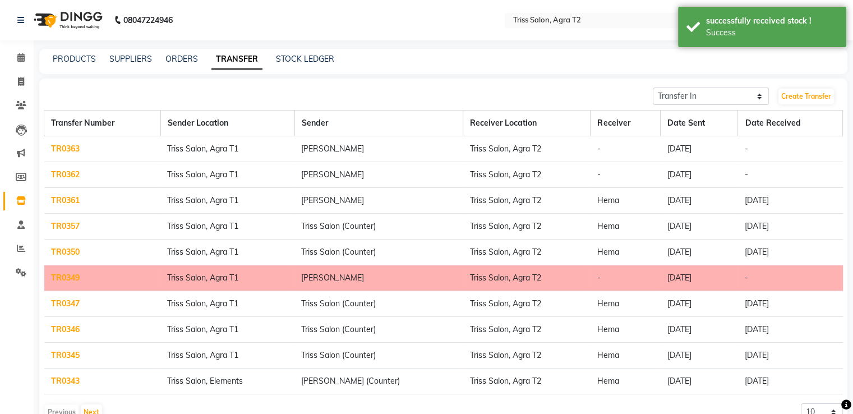
click at [59, 171] on link "TR0362" at bounding box center [65, 174] width 29 height 10
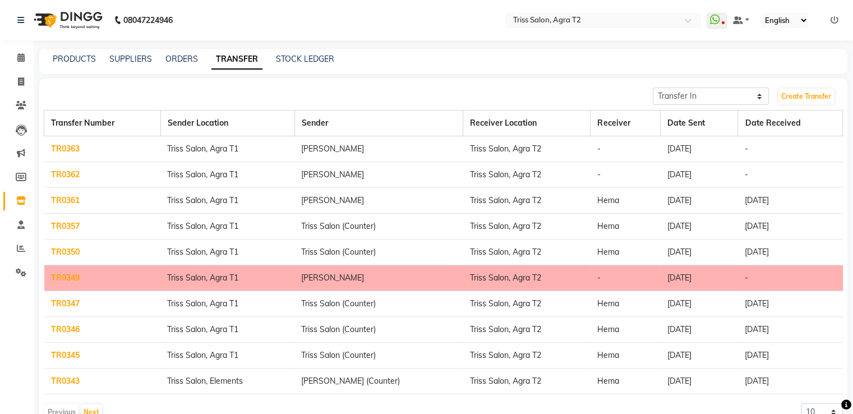
click at [65, 146] on link "TR0363" at bounding box center [65, 149] width 29 height 10
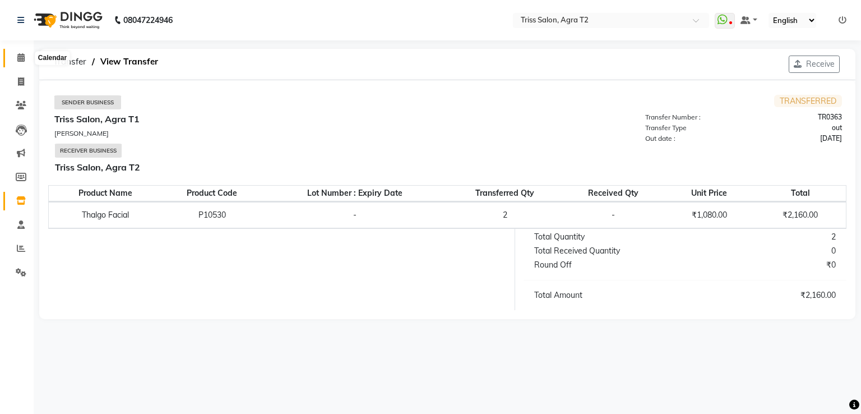
click at [27, 60] on span at bounding box center [21, 58] width 20 height 13
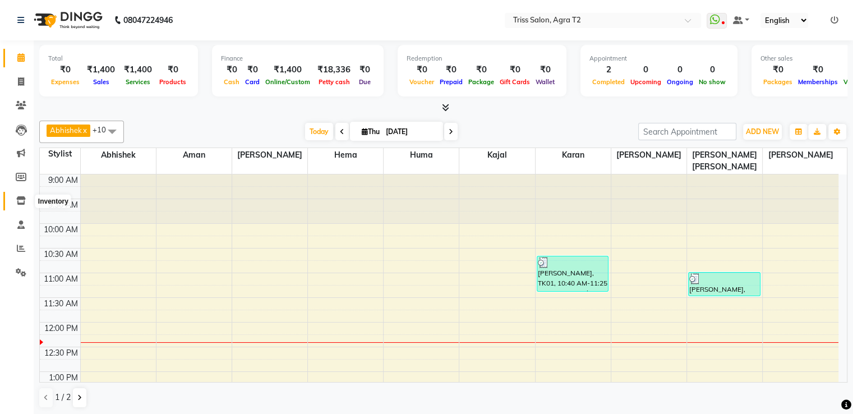
click at [19, 196] on span at bounding box center [21, 201] width 20 height 13
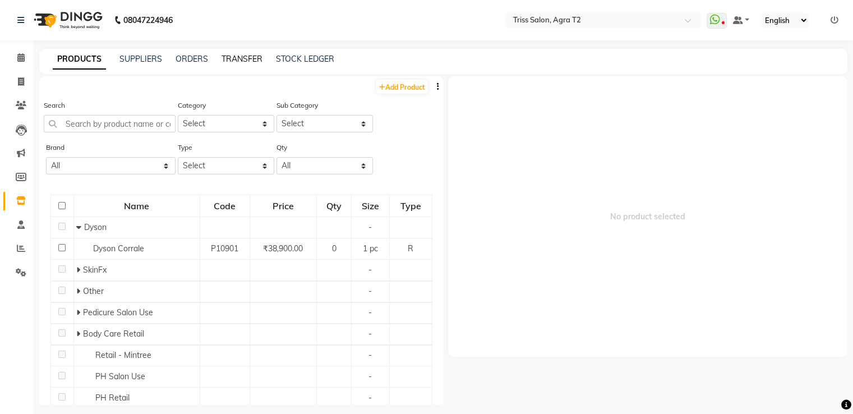
click at [228, 55] on link "TRANSFER" at bounding box center [241, 59] width 41 height 10
click at [219, 121] on select "Select PH [PERSON_NAME] Moroccan Oil 3TenX K18 Schwarzkopf Mintree Kanpeki Thal…" at bounding box center [226, 123] width 96 height 17
select select "367302650"
click at [178, 116] on select "Select PH [PERSON_NAME] Moroccan Oil 3TenX K18 Schwarzkopf Mintree Kanpeki Thal…" at bounding box center [226, 123] width 96 height 17
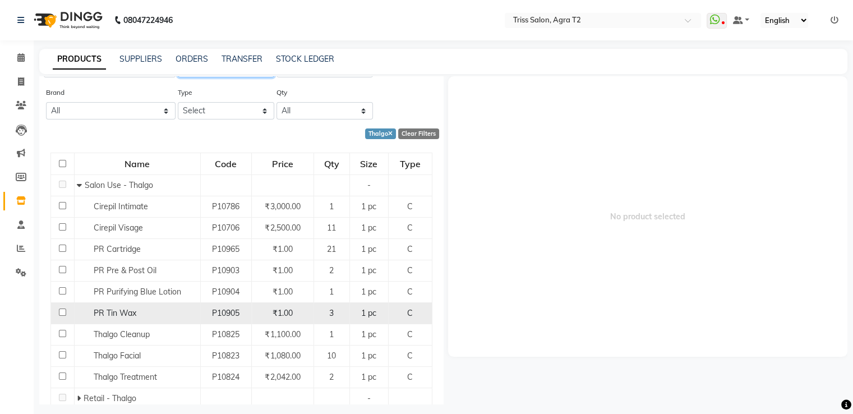
scroll to position [93, 0]
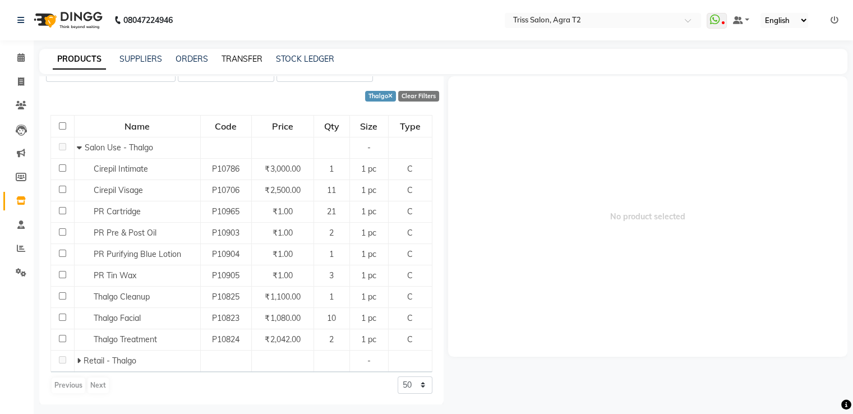
click at [234, 57] on link "TRANSFER" at bounding box center [241, 59] width 41 height 10
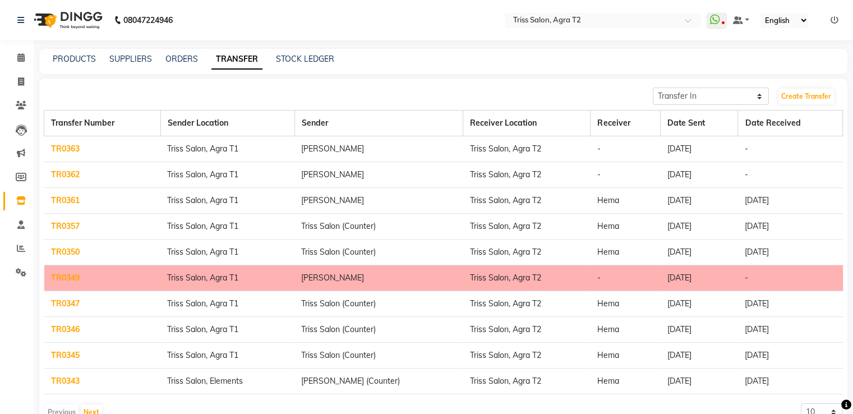
click at [66, 145] on link "TR0363" at bounding box center [65, 149] width 29 height 10
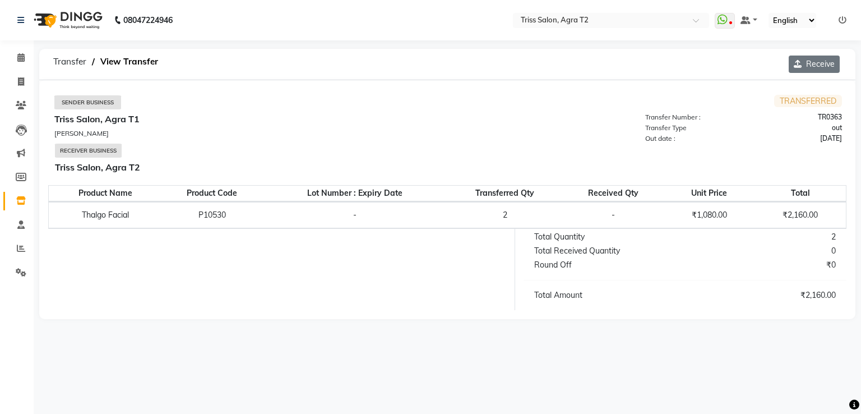
click at [798, 63] on icon "button" at bounding box center [800, 64] width 12 height 8
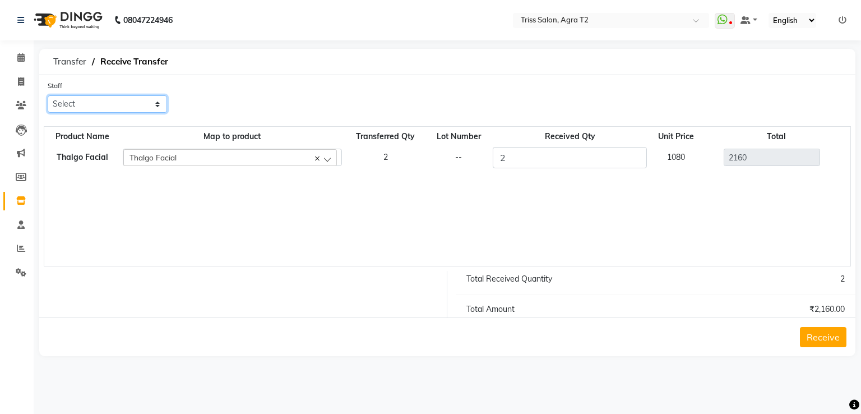
click at [69, 109] on select "Select [PERSON_NAME] [PERSON_NAME] Huma Kajal Karan [PERSON_NAME] [PERSON_NAME]…" at bounding box center [107, 103] width 119 height 17
select select "14770"
click at [48, 96] on select "Select [PERSON_NAME] [PERSON_NAME] Huma Kajal Karan [PERSON_NAME] [PERSON_NAME]…" at bounding box center [107, 103] width 119 height 17
click at [825, 340] on button "Receive" at bounding box center [823, 337] width 47 height 20
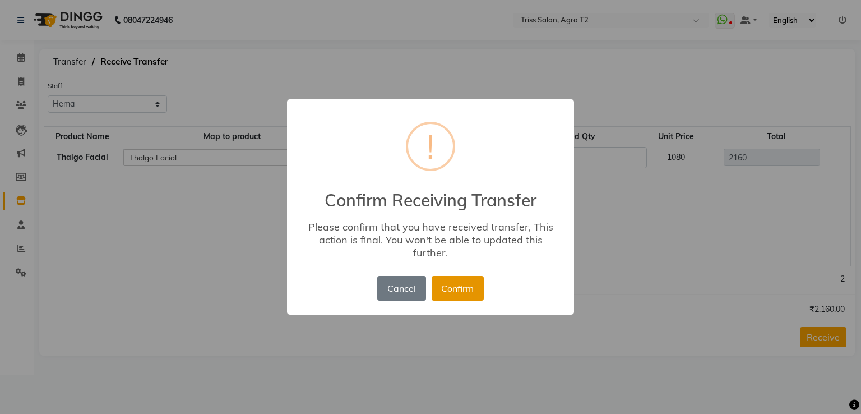
click at [466, 285] on button "Confirm" at bounding box center [458, 288] width 52 height 25
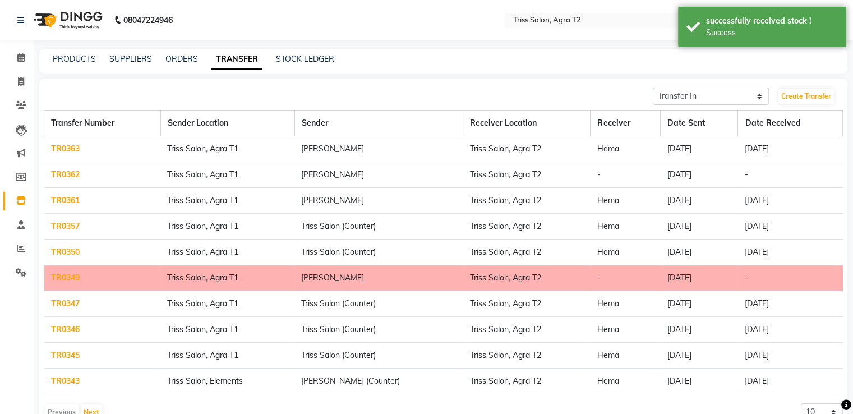
click at [62, 174] on link "TR0362" at bounding box center [65, 174] width 29 height 10
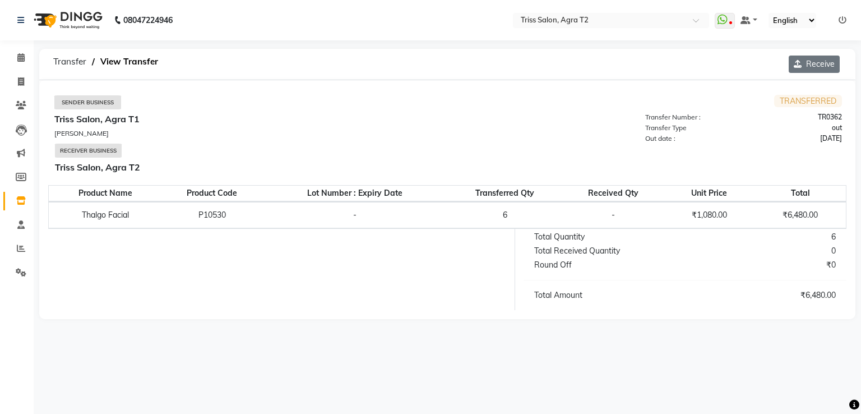
click at [796, 64] on icon "button" at bounding box center [800, 64] width 12 height 8
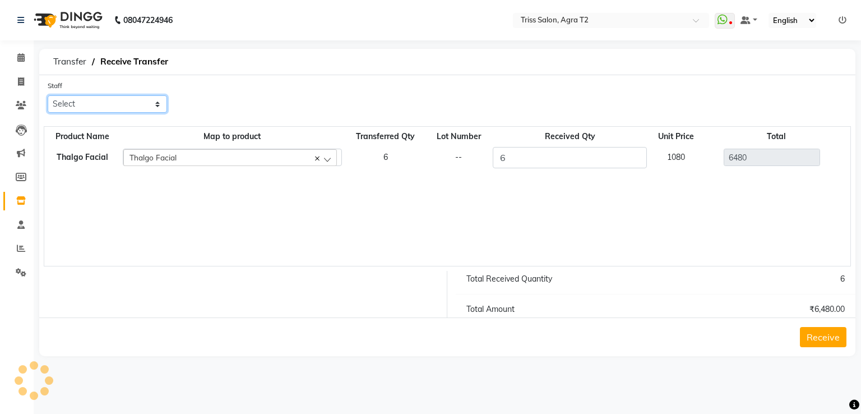
click at [83, 108] on select "Select [PERSON_NAME] [PERSON_NAME] Huma Kajal Karan [PERSON_NAME] [PERSON_NAME]…" at bounding box center [107, 103] width 119 height 17
select select "14770"
click at [48, 96] on select "Select [PERSON_NAME] [PERSON_NAME] Huma Kajal Karan [PERSON_NAME] [PERSON_NAME]…" at bounding box center [107, 103] width 119 height 17
click at [843, 339] on button "Receive" at bounding box center [823, 337] width 47 height 20
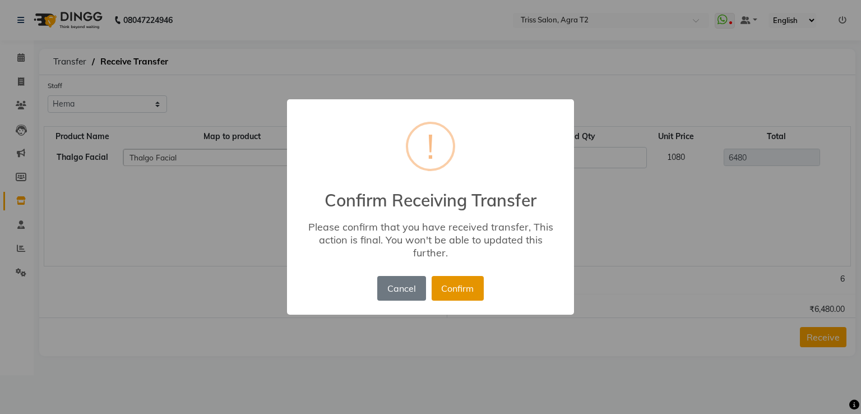
click at [473, 293] on button "Confirm" at bounding box center [458, 288] width 52 height 25
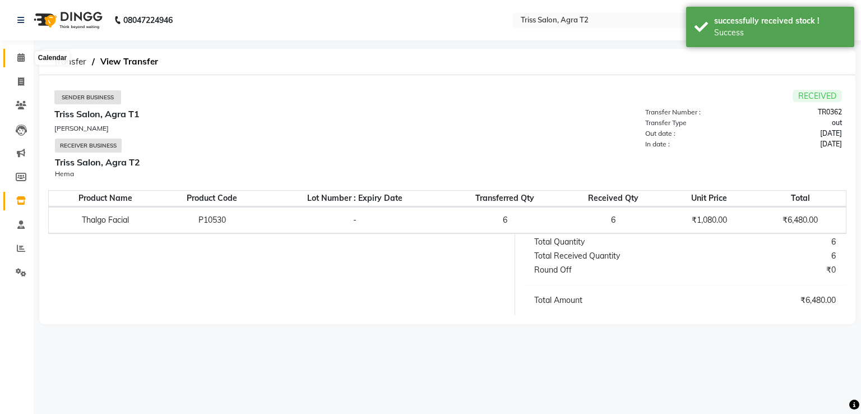
click at [21, 59] on icon at bounding box center [20, 57] width 7 height 8
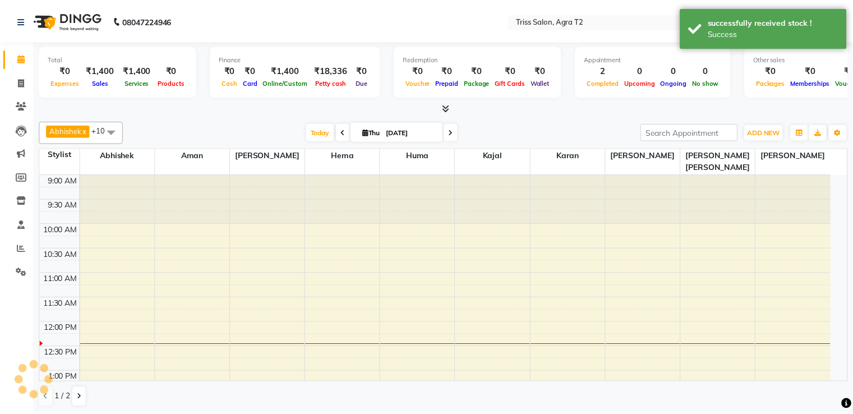
scroll to position [147, 0]
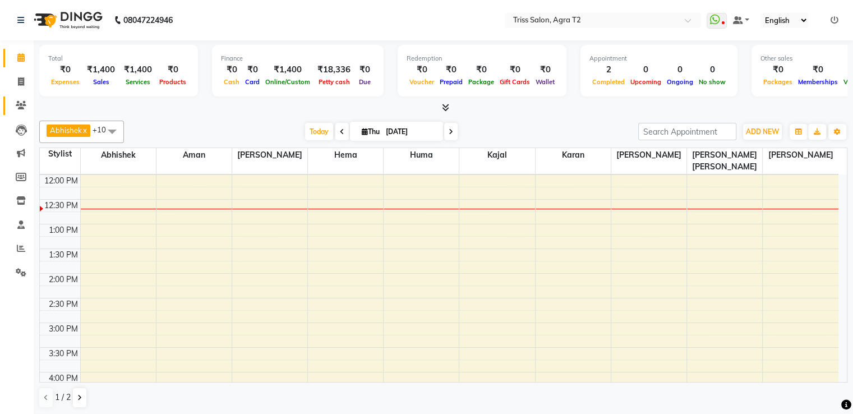
click at [22, 108] on icon at bounding box center [21, 105] width 11 height 8
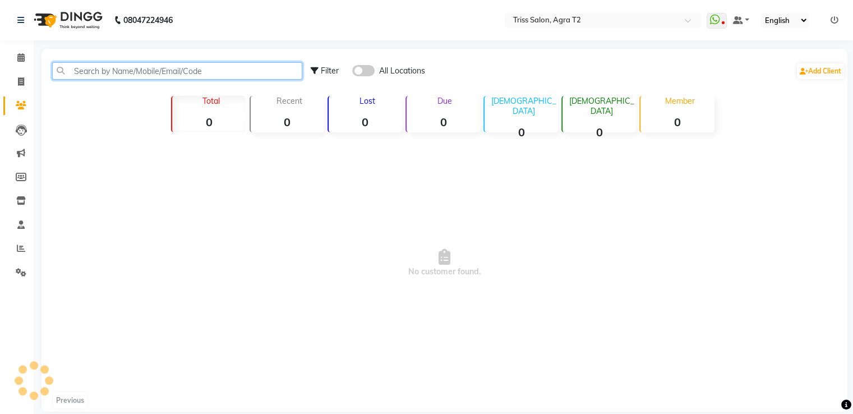
click at [101, 72] on input "text" at bounding box center [177, 70] width 250 height 17
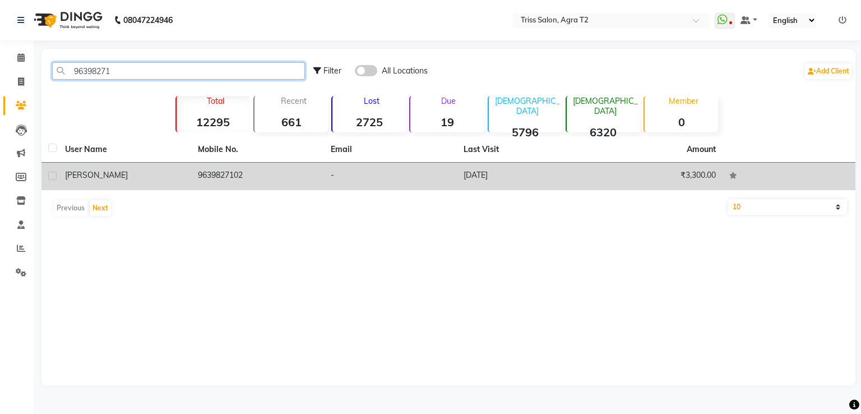
type input "96398271"
click at [224, 185] on td "9639827102" at bounding box center [257, 176] width 133 height 27
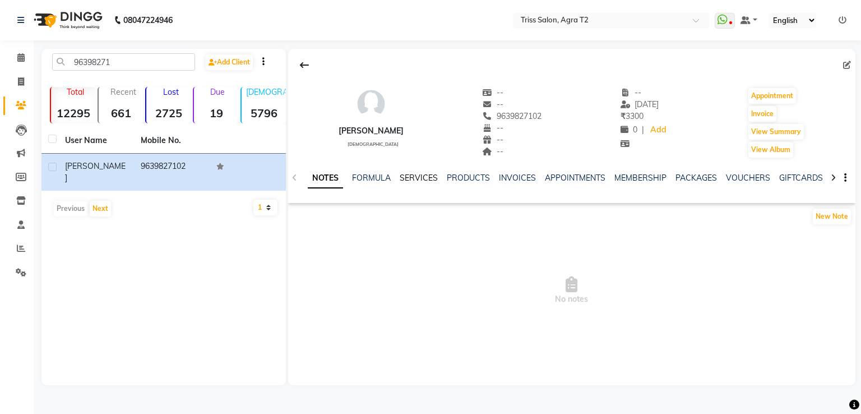
click at [422, 178] on link "SERVICES" at bounding box center [419, 178] width 38 height 10
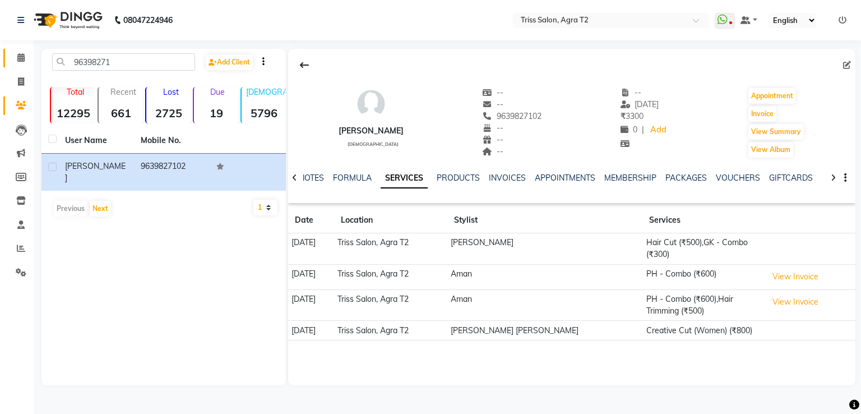
click at [23, 53] on icon at bounding box center [20, 57] width 7 height 8
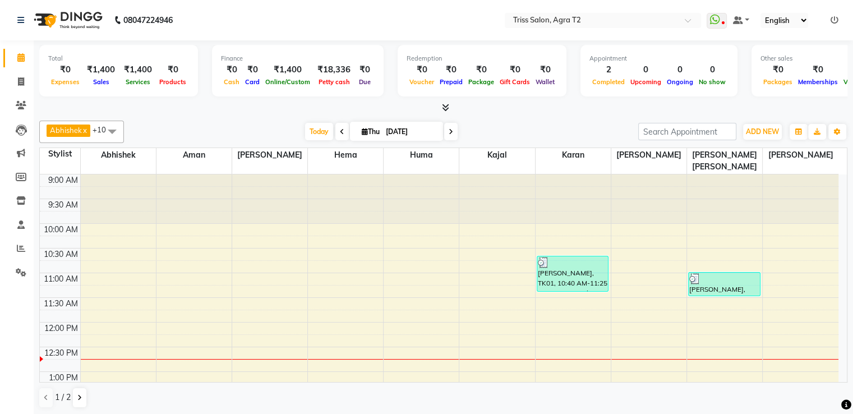
click at [565, 266] on div "[PERSON_NAME], TK01, 10:40 AM-11:25 AM, 3TenX Combo (₹400),Blow Dry (₹500)" at bounding box center [572, 273] width 71 height 35
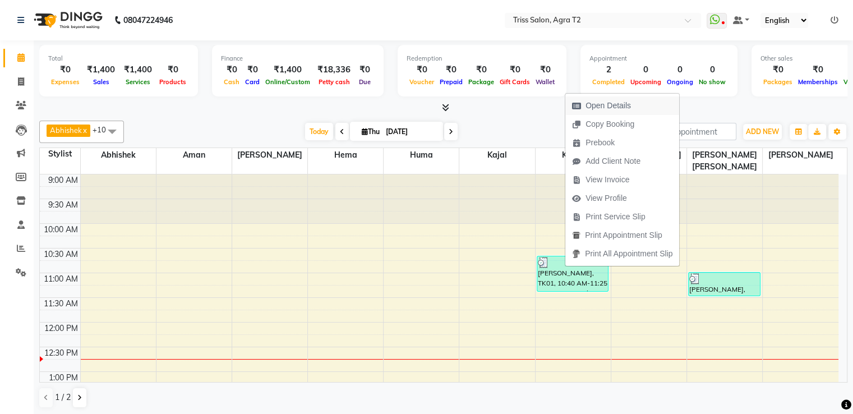
click at [617, 104] on span "Open Details" at bounding box center [607, 106] width 45 height 12
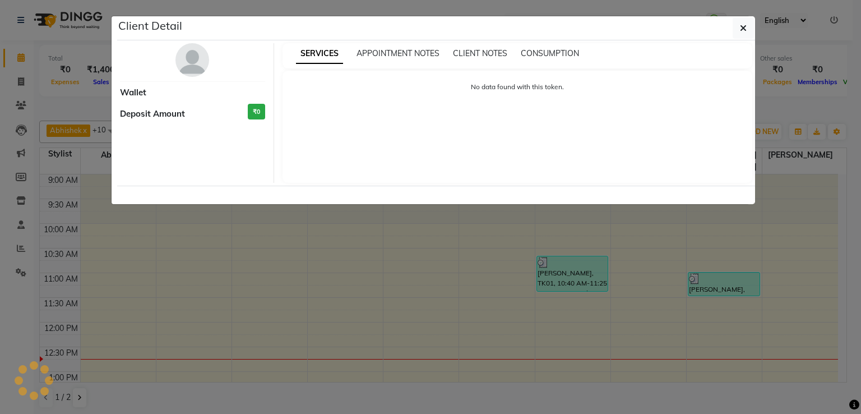
select select "3"
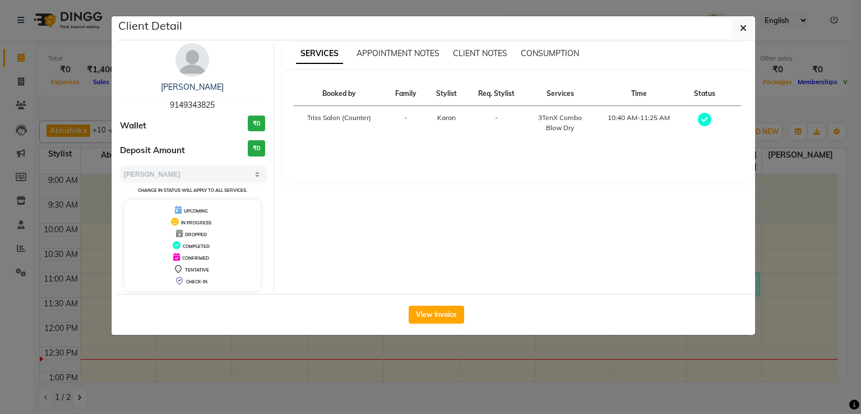
copy span "9149343825"
click at [743, 25] on icon "button" at bounding box center [743, 28] width 7 height 9
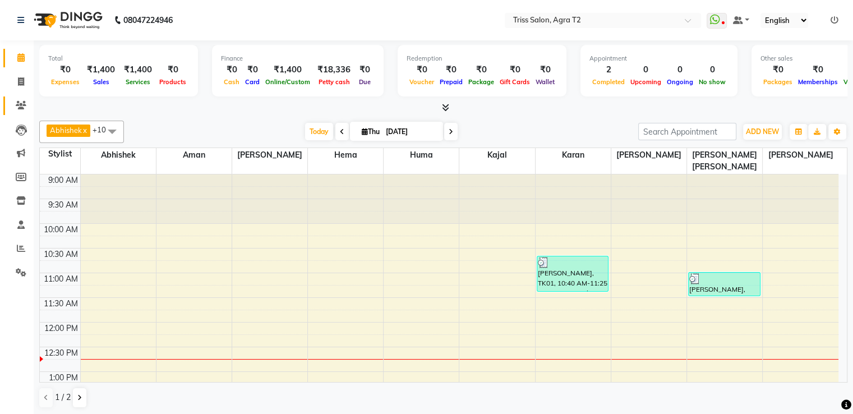
click at [20, 103] on icon at bounding box center [21, 105] width 11 height 8
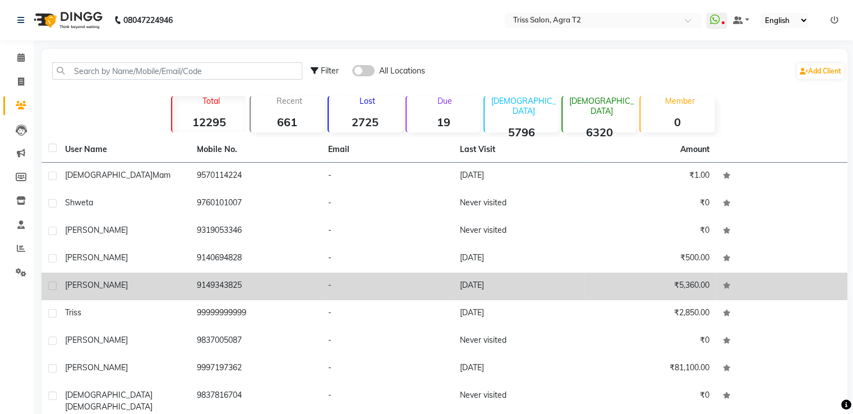
click at [220, 287] on td "9149343825" at bounding box center [256, 286] width 132 height 27
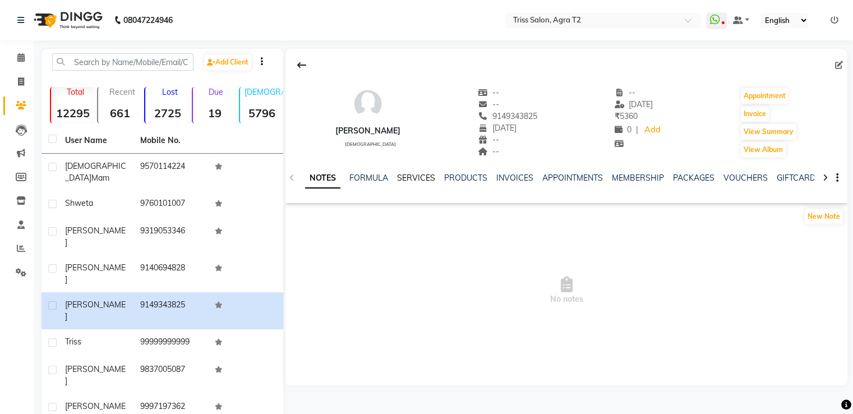
click at [407, 177] on link "SERVICES" at bounding box center [416, 178] width 38 height 10
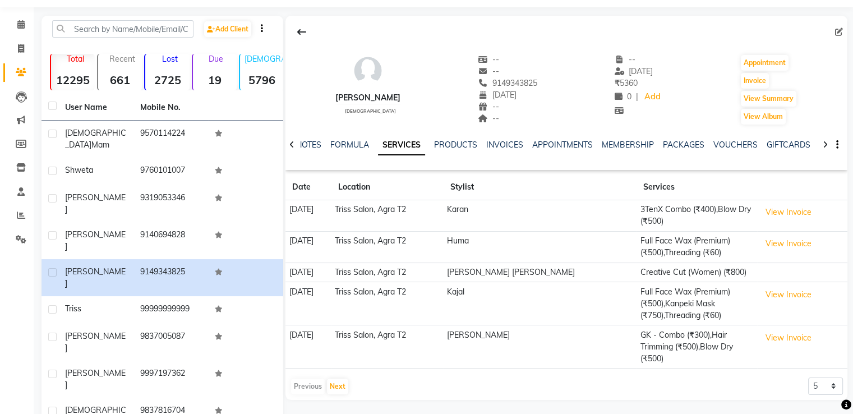
scroll to position [63, 0]
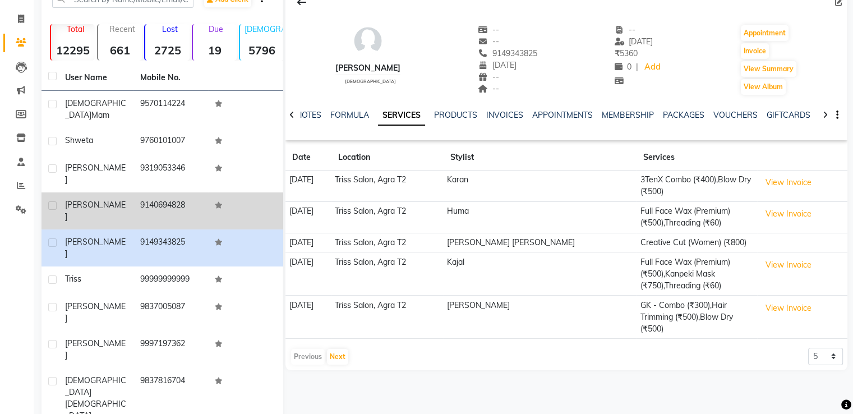
click at [163, 192] on td "9140694828" at bounding box center [170, 210] width 75 height 37
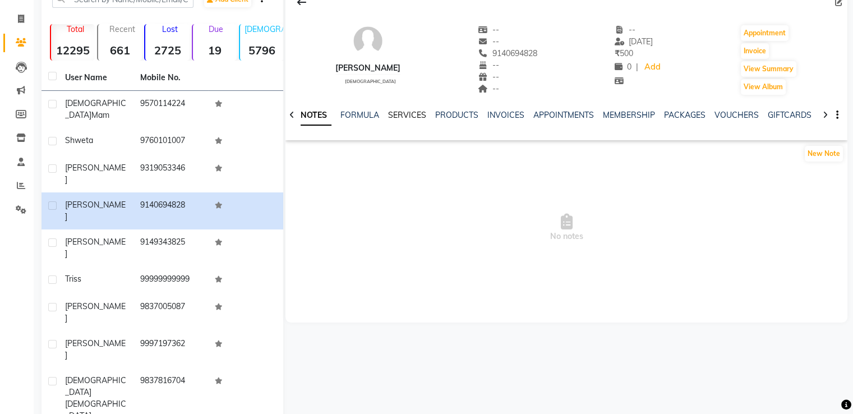
click at [405, 118] on link "SERVICES" at bounding box center [407, 115] width 38 height 10
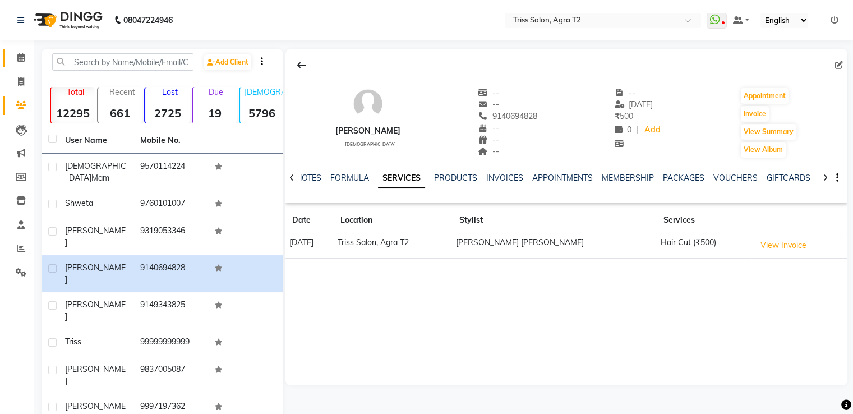
click at [17, 58] on icon at bounding box center [20, 57] width 7 height 8
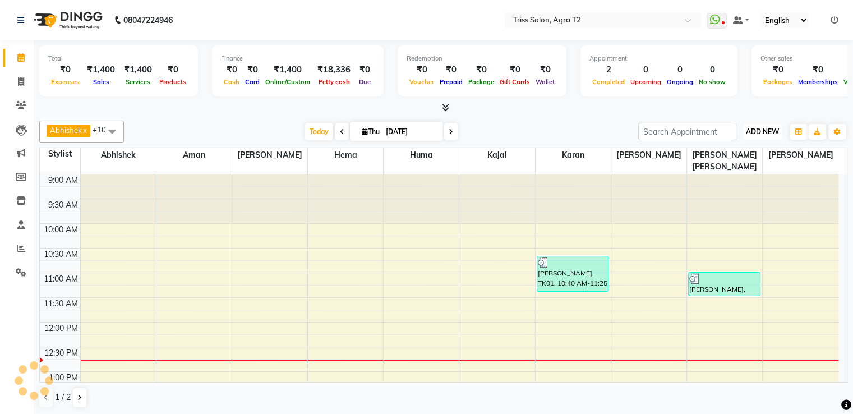
click at [762, 124] on button "ADD NEW Toggle Dropdown" at bounding box center [762, 132] width 39 height 16
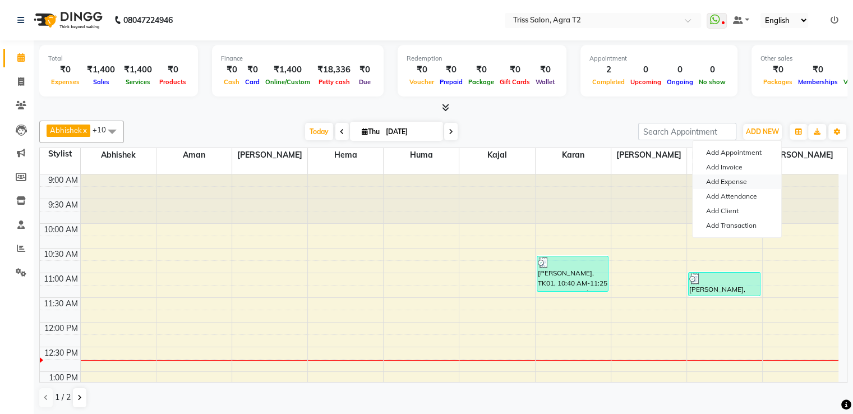
click at [740, 175] on link "Add Expense" at bounding box center [736, 181] width 89 height 15
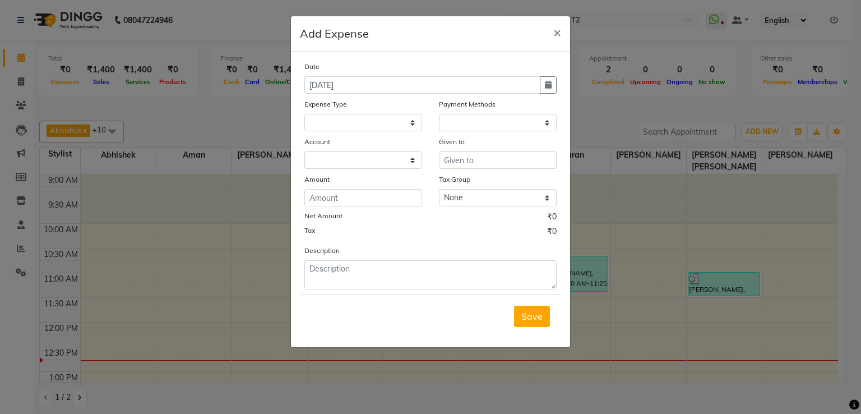
select select
select select "1"
select select "2533"
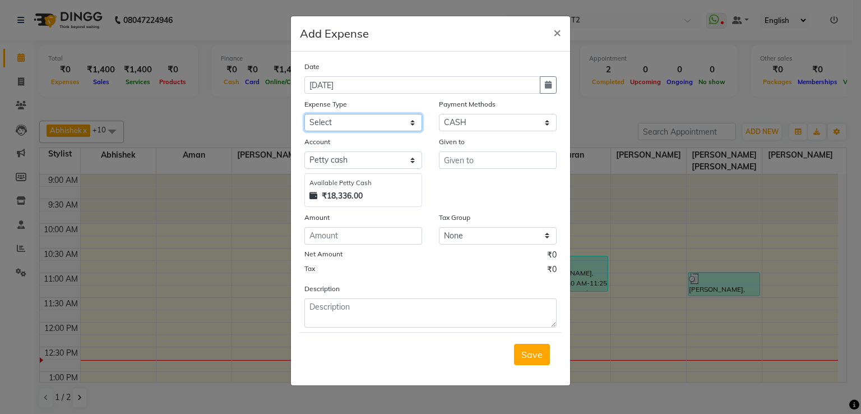
click at [373, 121] on select "Select Bank Deposit Cash Handover CLIENT TIP TO STAFF Client Welfare Conveyance…" at bounding box center [363, 122] width 118 height 17
select select "1120"
click at [304, 115] on select "Select Bank Deposit Cash Handover CLIENT TIP TO STAFF Client Welfare Conveyance…" at bounding box center [363, 122] width 118 height 17
click at [359, 235] on input "number" at bounding box center [363, 235] width 118 height 17
type input "70"
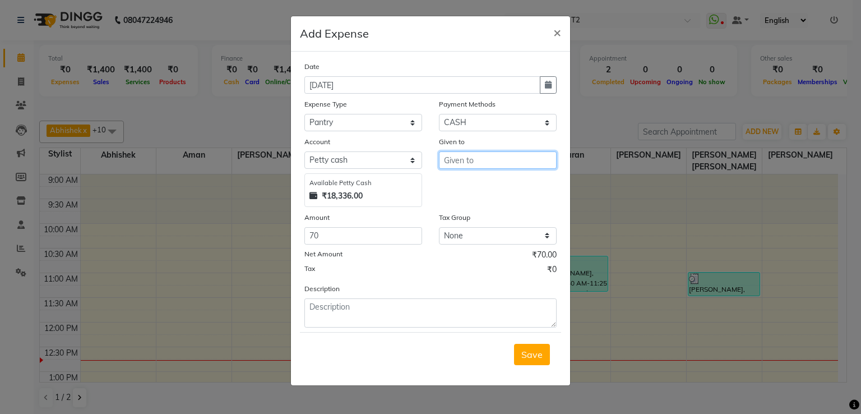
click at [484, 164] on input "text" at bounding box center [498, 159] width 118 height 17
type input "Kabir"
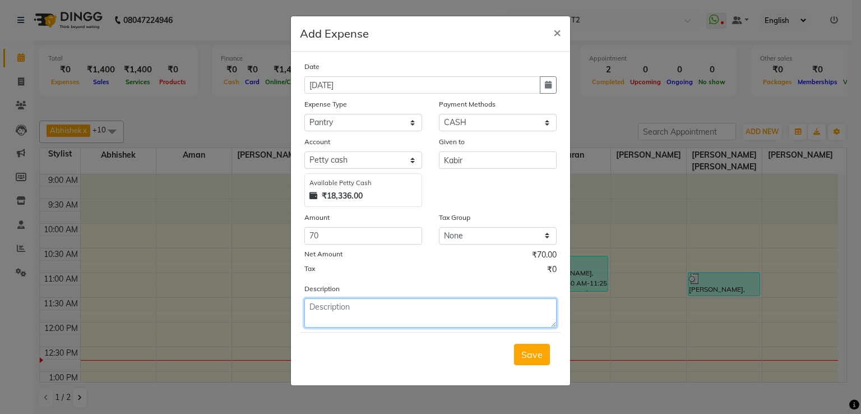
click at [325, 314] on textarea at bounding box center [430, 312] width 252 height 29
type textarea "milk"
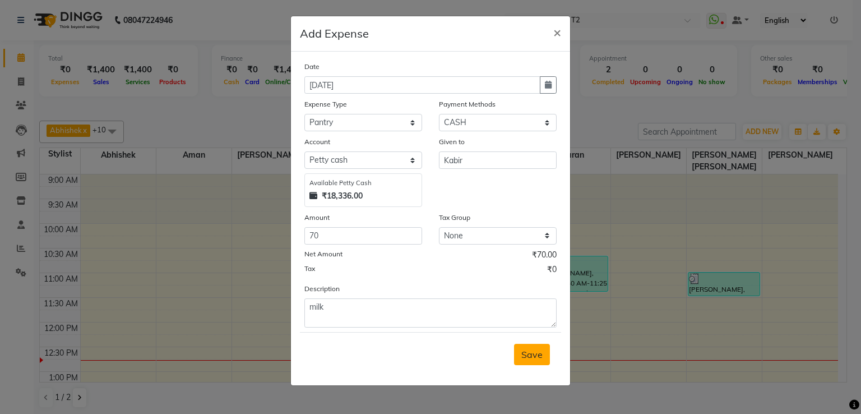
click at [541, 357] on span "Save" at bounding box center [531, 354] width 21 height 11
